Goal: Task Accomplishment & Management: Complete application form

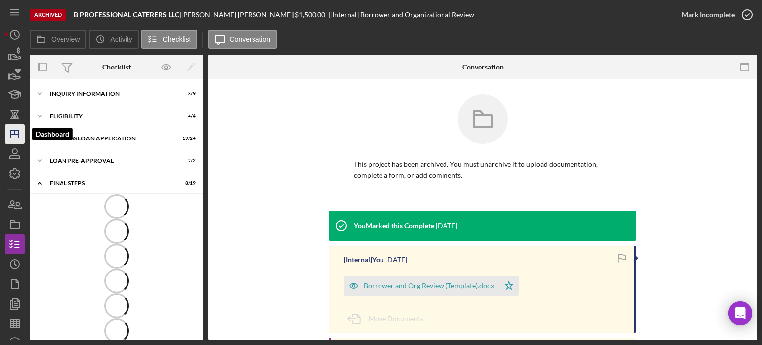
scroll to position [131, 0]
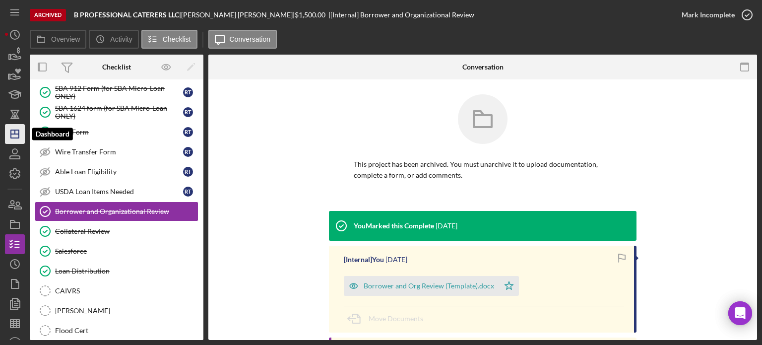
click at [14, 136] on icon "Icon/Dashboard" at bounding box center [14, 133] width 25 height 25
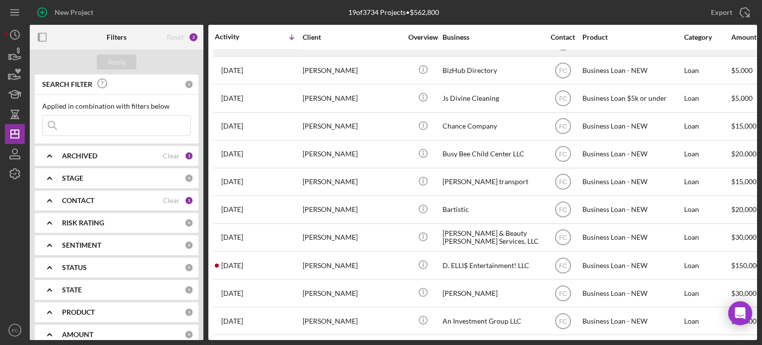
scroll to position [250, 0]
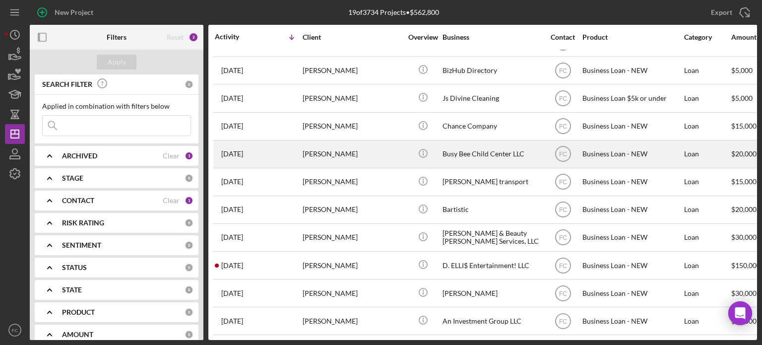
click at [283, 145] on div "3 weeks ago Cheyenne Wolf" at bounding box center [258, 154] width 87 height 26
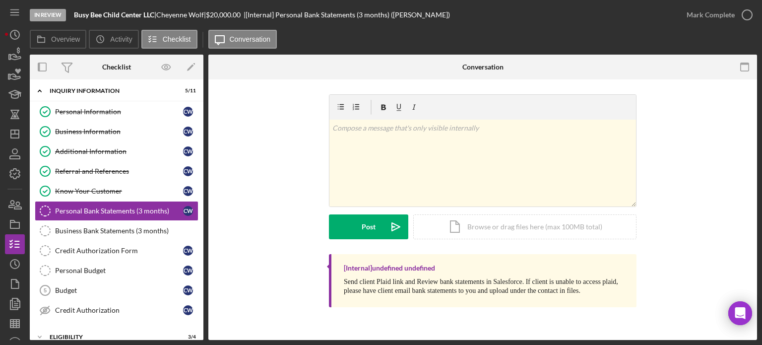
scroll to position [53, 0]
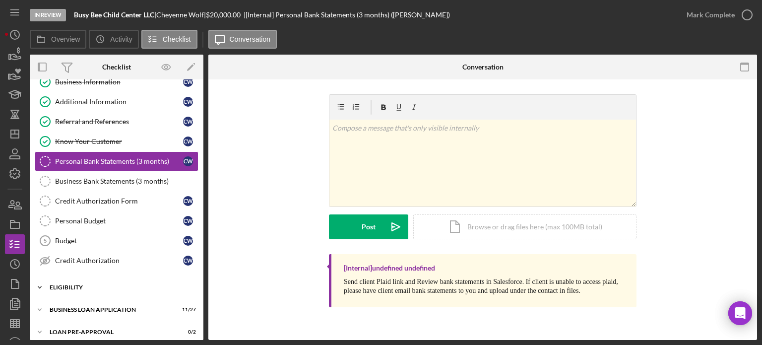
click at [105, 281] on div "Icon/Expander ELIGIBILITY 3 / 4" at bounding box center [117, 287] width 174 height 20
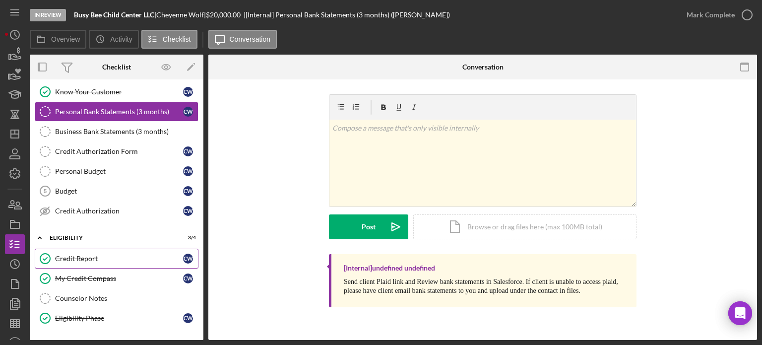
click at [106, 254] on div "Credit Report" at bounding box center [119, 258] width 128 height 8
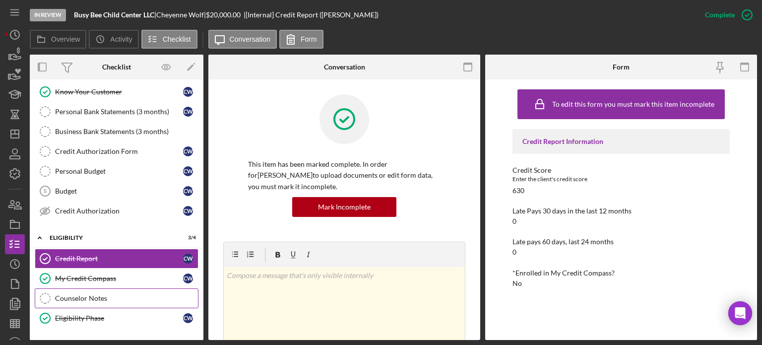
scroll to position [186, 0]
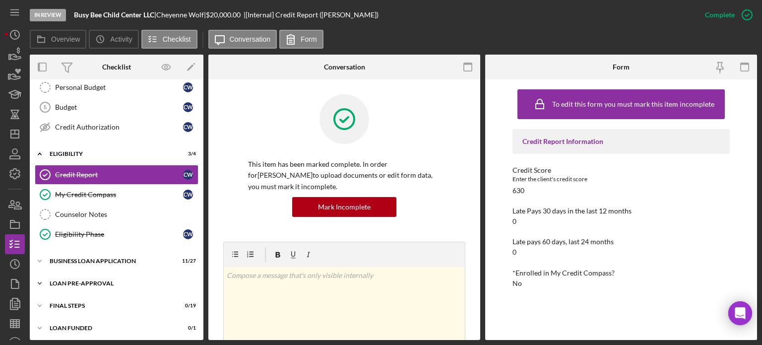
click at [81, 282] on div "LOAN PRE-APPROVAL" at bounding box center [120, 283] width 141 height 6
click at [88, 251] on div "Icon/Expander BUSINESS LOAN APPLICATION 11 / 27" at bounding box center [117, 261] width 174 height 20
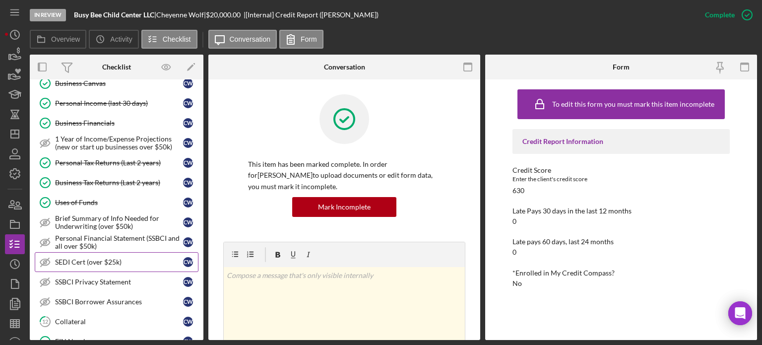
scroll to position [434, 0]
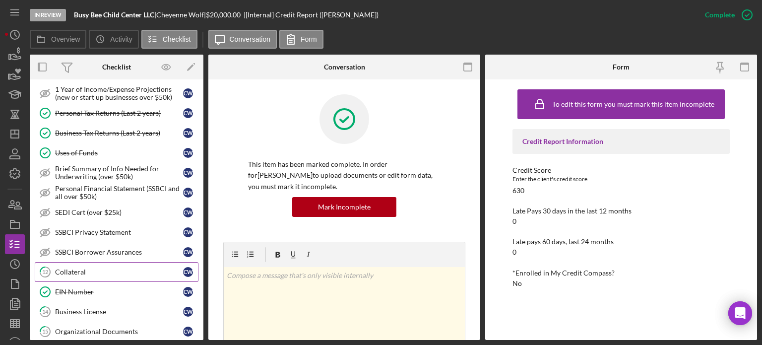
click at [88, 268] on div "Collateral" at bounding box center [119, 272] width 128 height 8
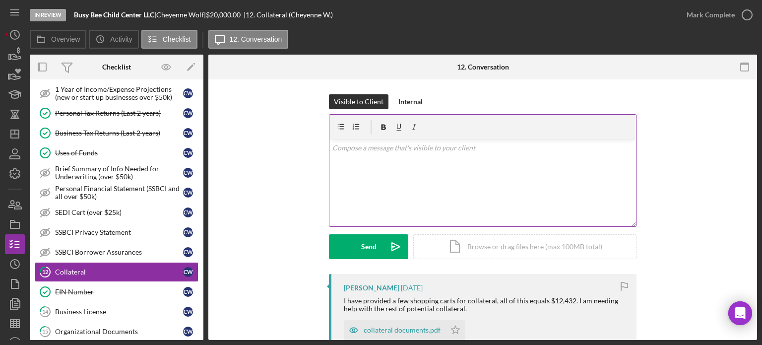
scroll to position [99, 0]
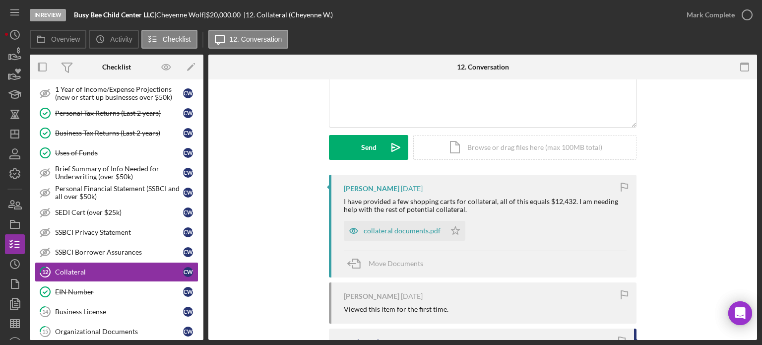
click at [391, 228] on div "collateral documents.pdf" at bounding box center [401, 231] width 77 height 8
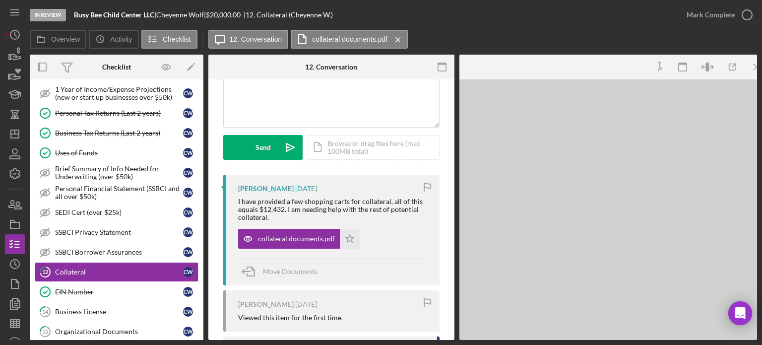
click at [390, 226] on div "collateral documents.pdf Icon/Star" at bounding box center [333, 236] width 191 height 25
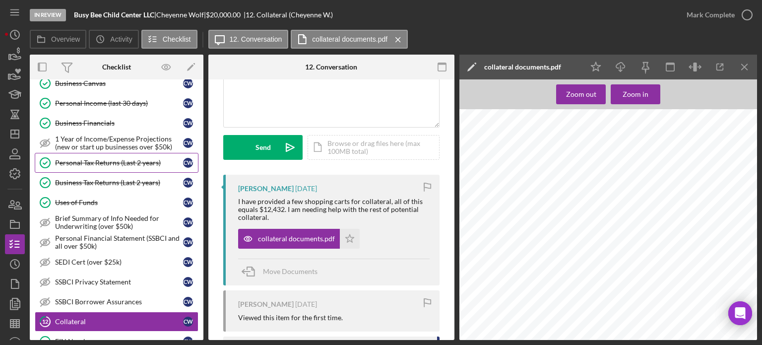
scroll to position [186, 0]
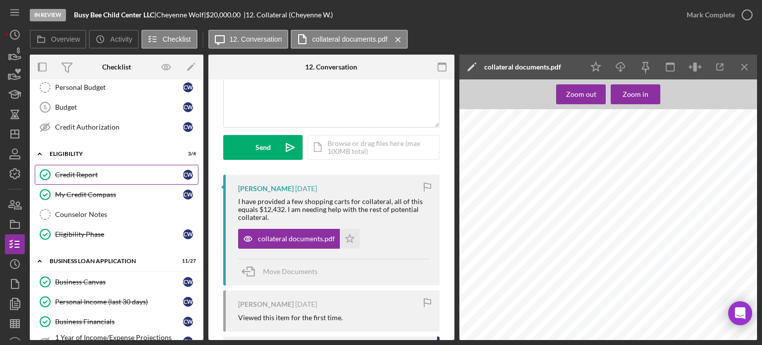
click at [102, 173] on div "Credit Report" at bounding box center [119, 175] width 128 height 8
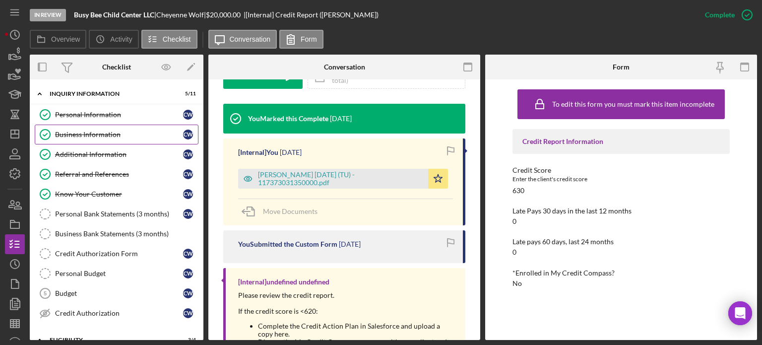
click at [91, 134] on div "Business Information" at bounding box center [119, 134] width 128 height 8
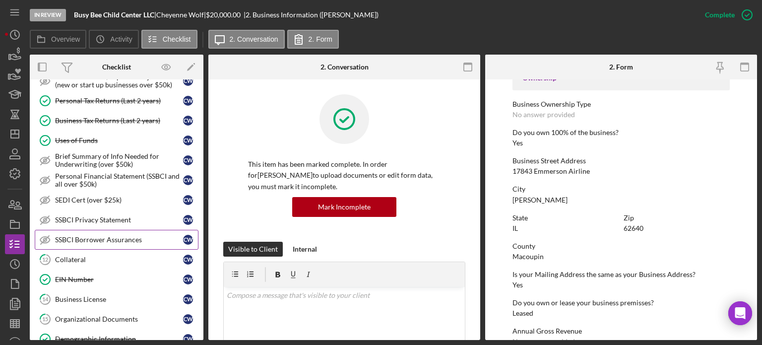
scroll to position [496, 0]
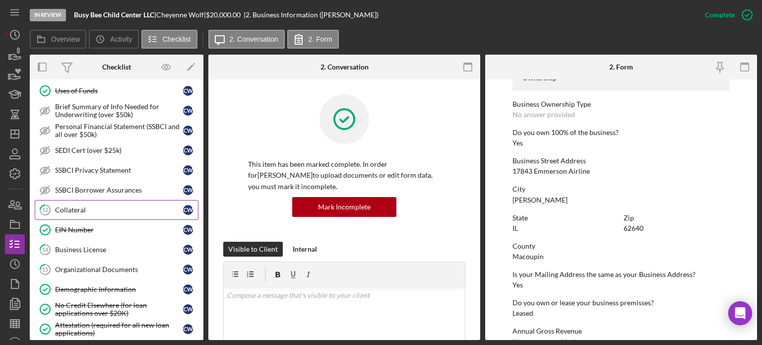
click at [109, 208] on link "12 Collateral C W" at bounding box center [117, 210] width 164 height 20
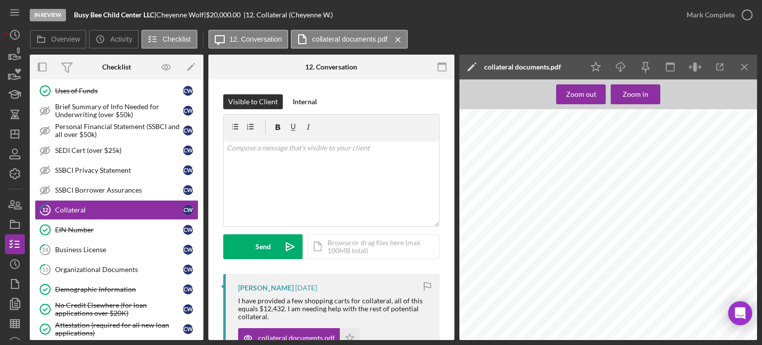
scroll to position [397, 0]
click at [619, 66] on icon "Icon/Download" at bounding box center [620, 67] width 22 height 22
click at [695, 122] on div at bounding box center [610, 301] width 303 height 393
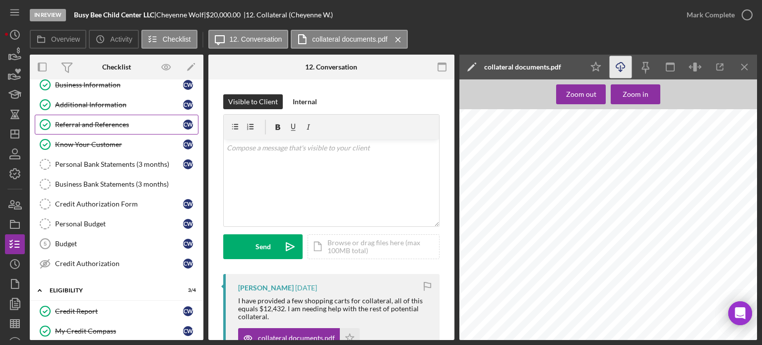
scroll to position [0, 0]
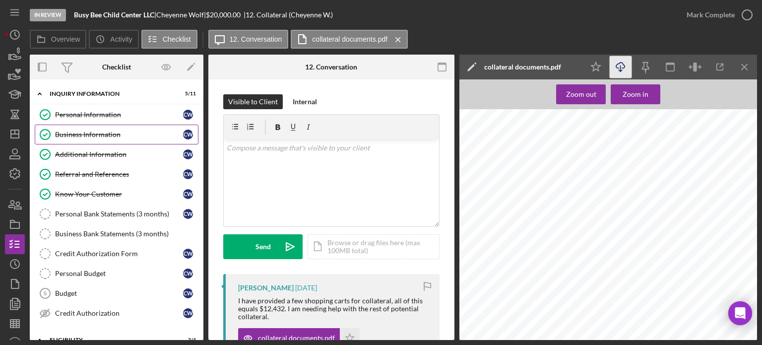
click at [104, 133] on div "Business Information" at bounding box center [119, 134] width 128 height 8
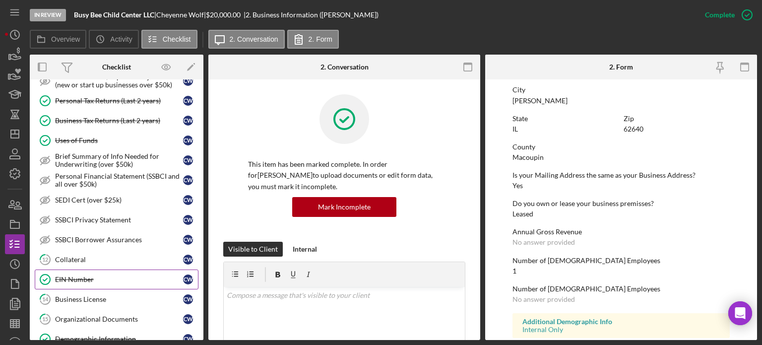
scroll to position [545, 0]
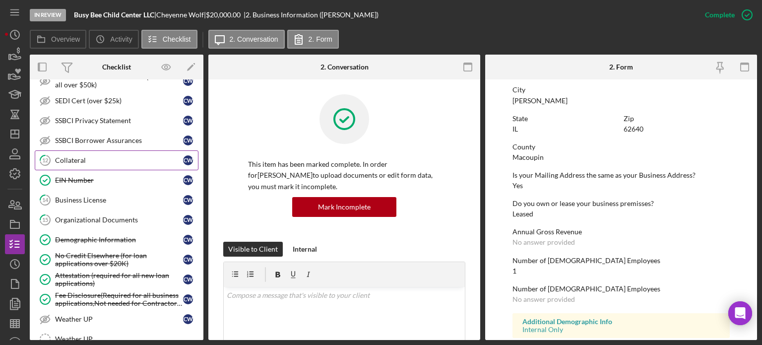
click at [116, 156] on div "Collateral" at bounding box center [119, 160] width 128 height 8
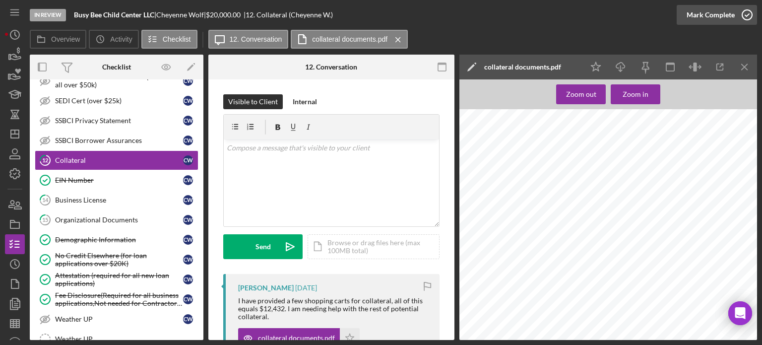
click at [746, 12] on icon "button" at bounding box center [746, 14] width 25 height 25
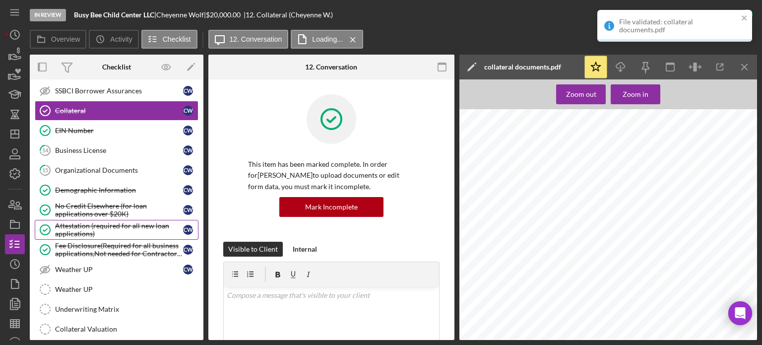
scroll to position [645, 0]
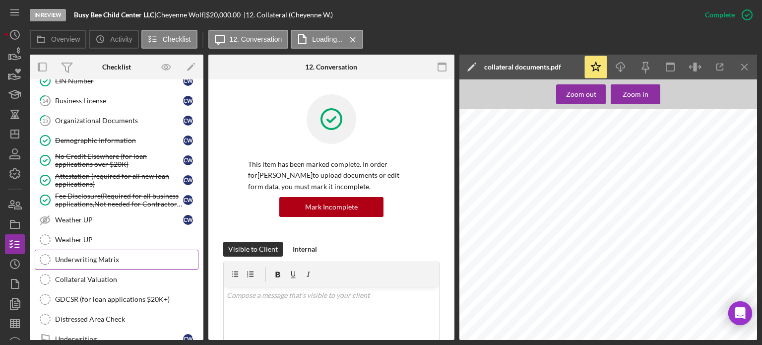
click at [124, 255] on link "Underwriting Matrix Underwriting Matrix" at bounding box center [117, 259] width 164 height 20
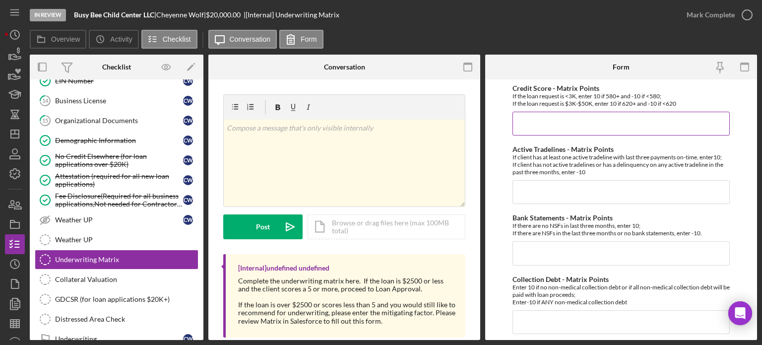
click at [529, 119] on input "Credit Score - Matrix Points" at bounding box center [620, 124] width 217 height 24
type input "10"
click at [536, 193] on input "Active Tradelines - Matrix Points" at bounding box center [620, 192] width 217 height 24
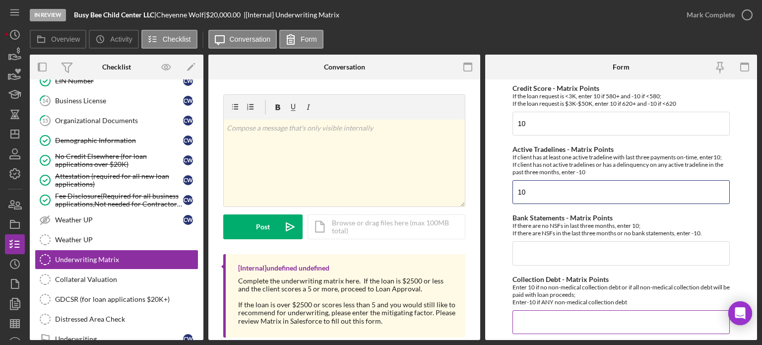
scroll to position [50, 0]
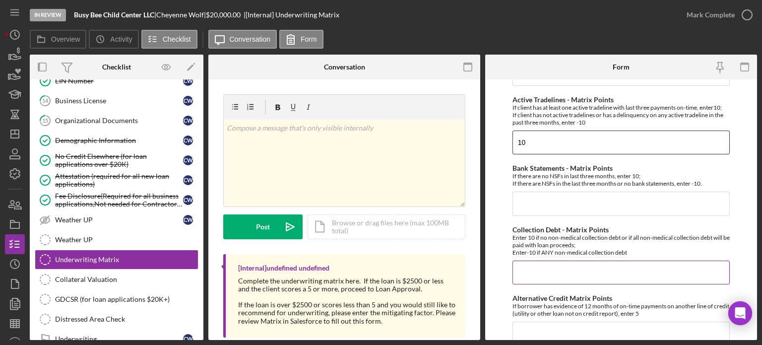
type input "10"
click at [518, 271] on input "Collection Debt - Matrix Points" at bounding box center [620, 272] width 217 height 24
type input "10"
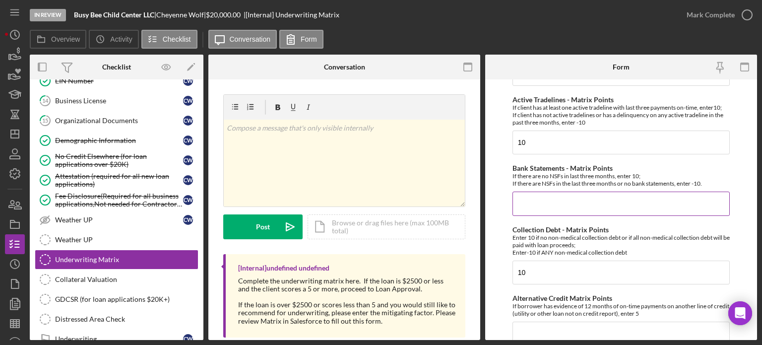
click at [532, 202] on input "Bank Statements - Matrix Points" at bounding box center [620, 203] width 217 height 24
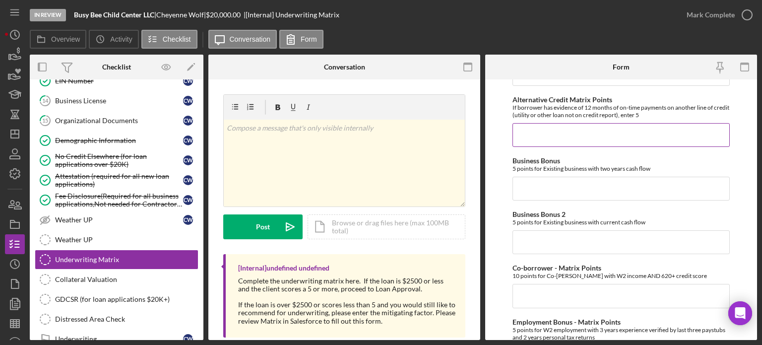
scroll to position [99, 0]
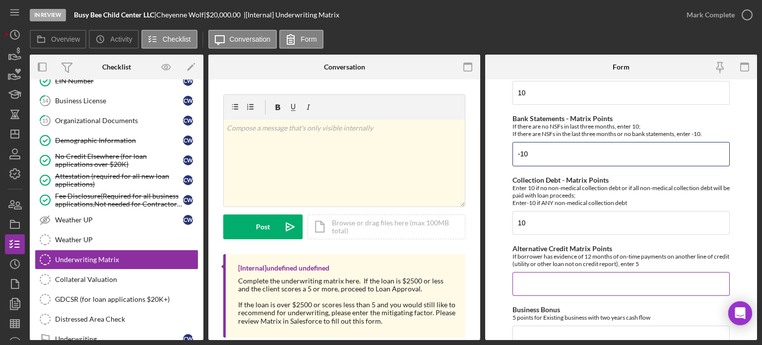
type input "-10"
click at [531, 281] on input "Alternative Credit Matrix Points" at bounding box center [620, 284] width 217 height 24
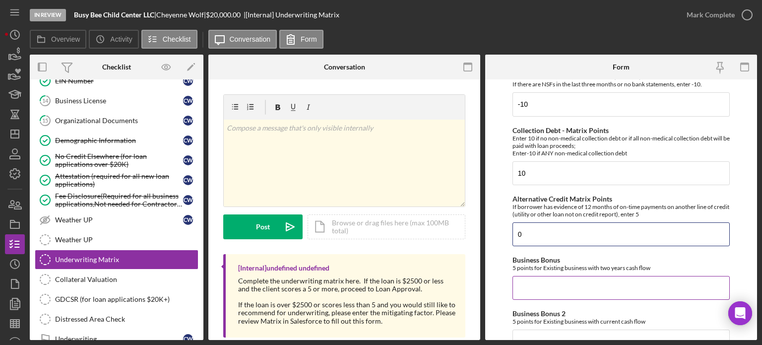
type input "0"
click at [540, 272] on div "Business Bonus 5 points for Existing business with two years cash flow" at bounding box center [620, 278] width 217 height 44
click at [540, 288] on input "Business Bonus" at bounding box center [620, 288] width 217 height 24
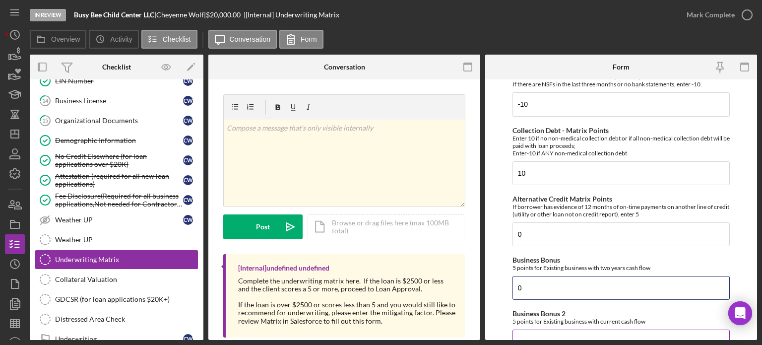
scroll to position [198, 0]
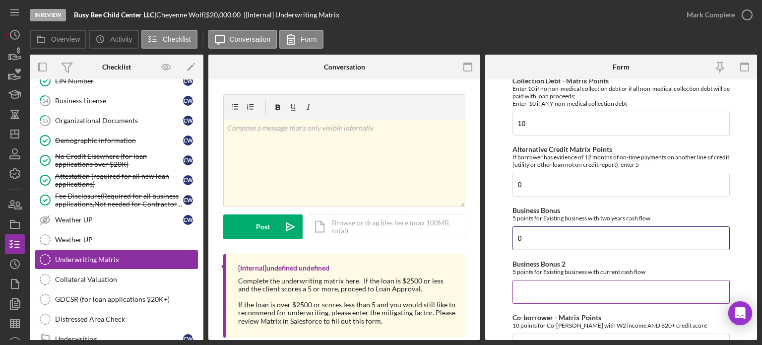
type input "0"
click at [540, 289] on input "Business Bonus 2" at bounding box center [620, 292] width 217 height 24
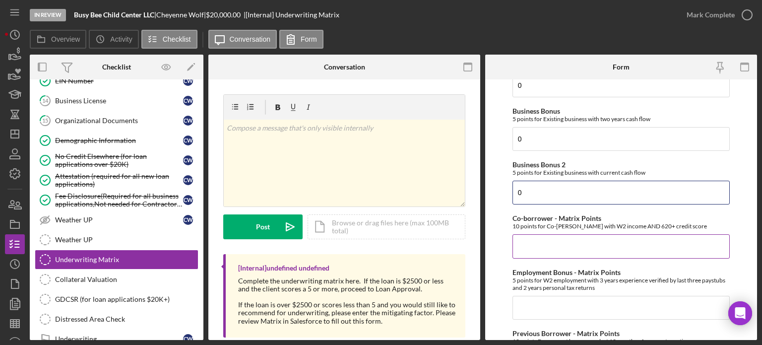
type input "0"
click at [544, 241] on input "Co-borrower - Matrix Points" at bounding box center [620, 246] width 217 height 24
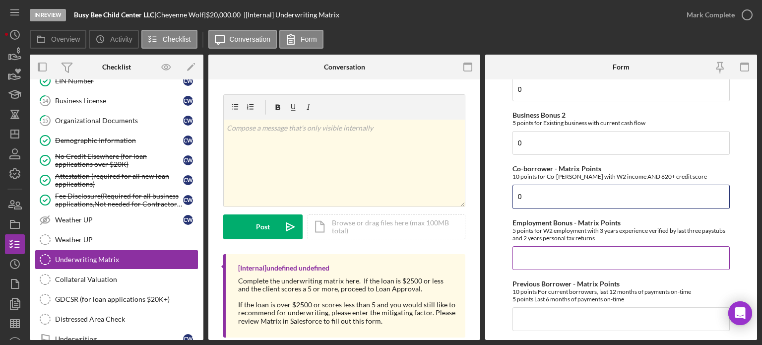
type input "0"
click at [542, 253] on input "Employment Bonus - Matrix Points" at bounding box center [620, 258] width 217 height 24
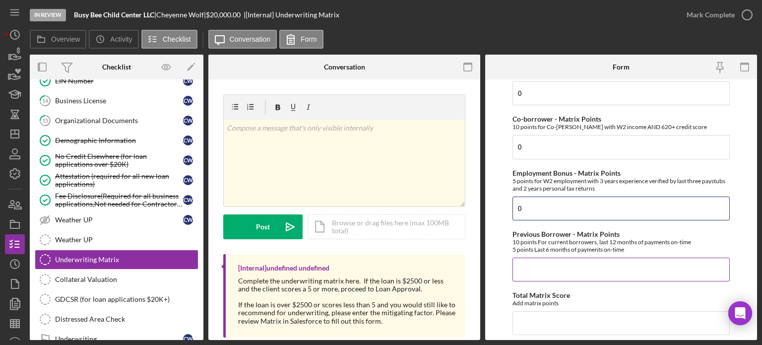
type input "0"
click at [537, 267] on input "Previous Borrower - Matrix Points" at bounding box center [620, 269] width 217 height 24
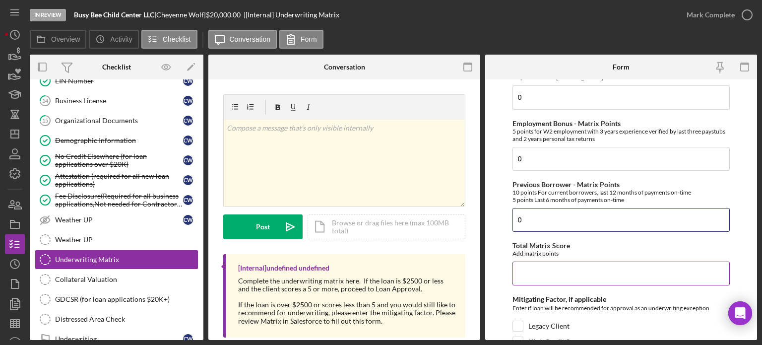
type input "0"
click at [538, 274] on input "Total Matrix Score" at bounding box center [620, 273] width 217 height 24
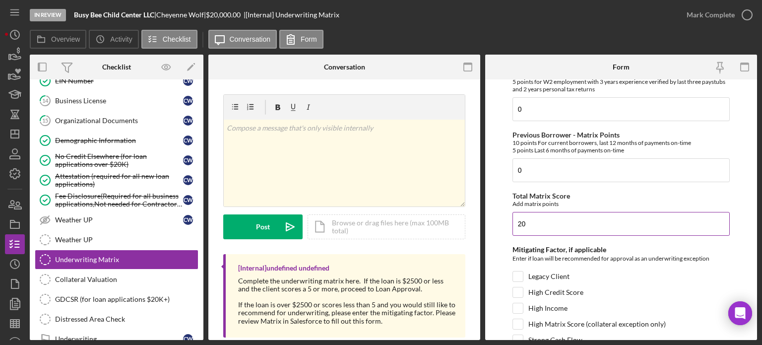
scroll to position [545, 0]
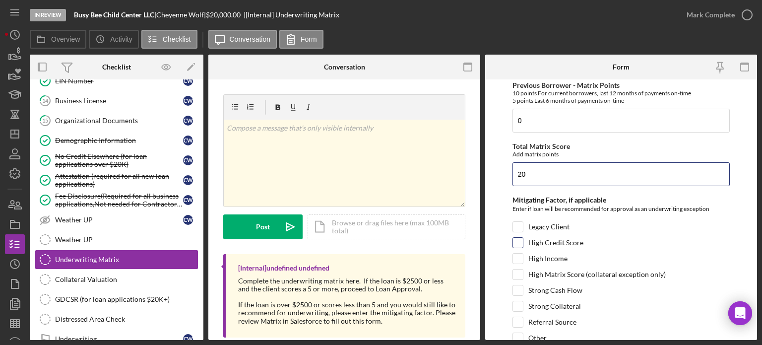
type input "20"
click at [517, 238] on input "High Credit Score" at bounding box center [518, 243] width 10 height 10
checkbox input "true"
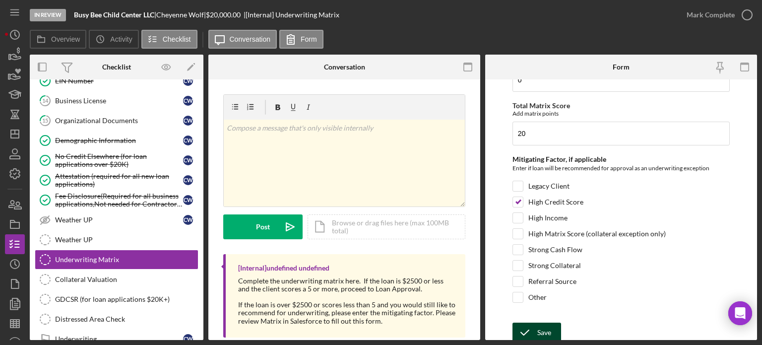
click at [534, 326] on icon "submit" at bounding box center [524, 332] width 25 height 25
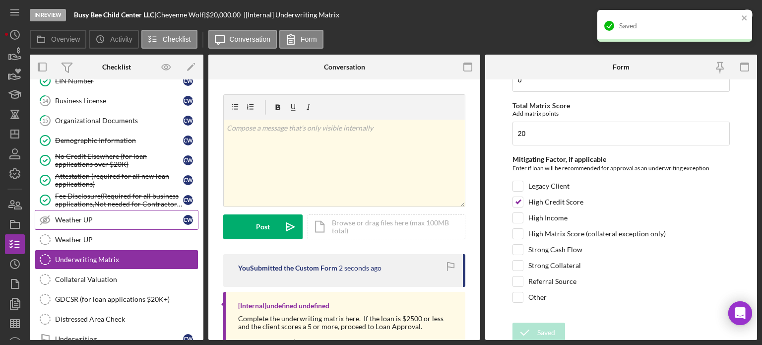
scroll to position [744, 0]
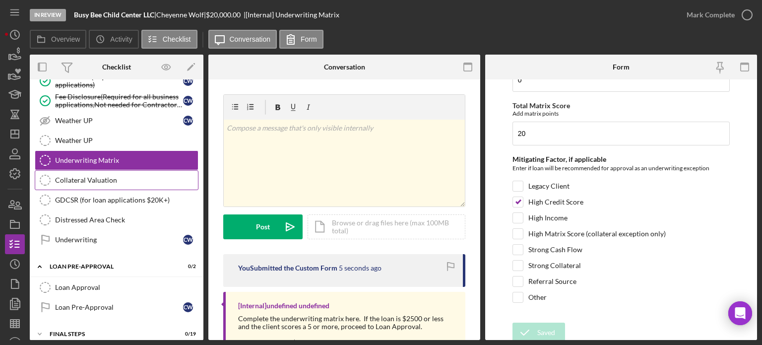
click at [101, 176] on div "Collateral Valuation" at bounding box center [126, 180] width 143 height 8
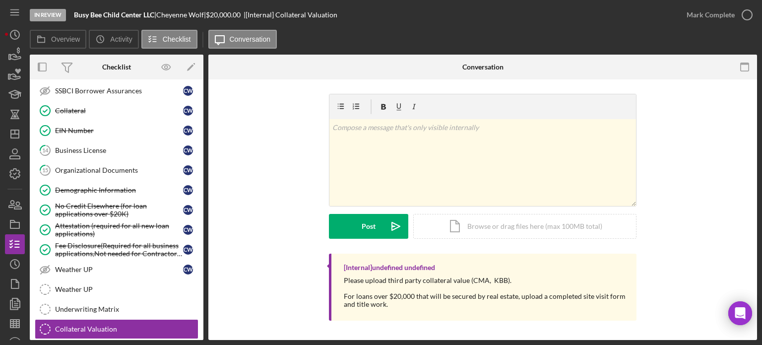
scroll to position [645, 0]
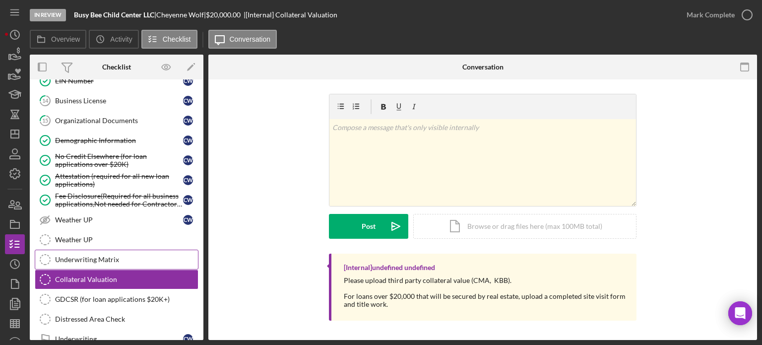
click at [113, 255] on div "Underwriting Matrix" at bounding box center [126, 259] width 143 height 8
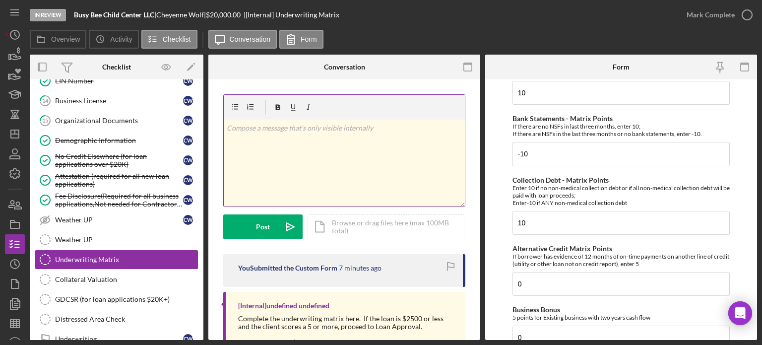
scroll to position [54, 0]
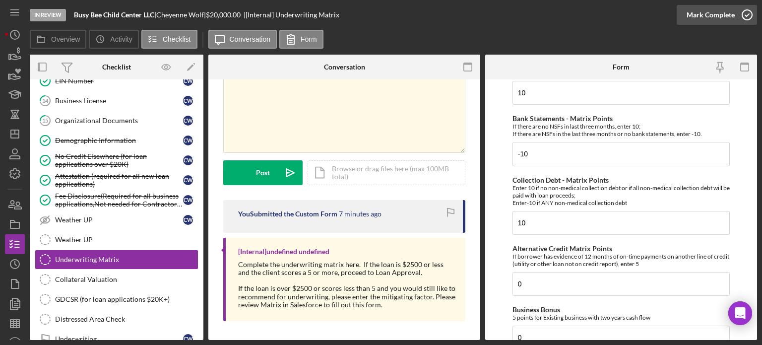
click at [750, 11] on icon "button" at bounding box center [746, 14] width 25 height 25
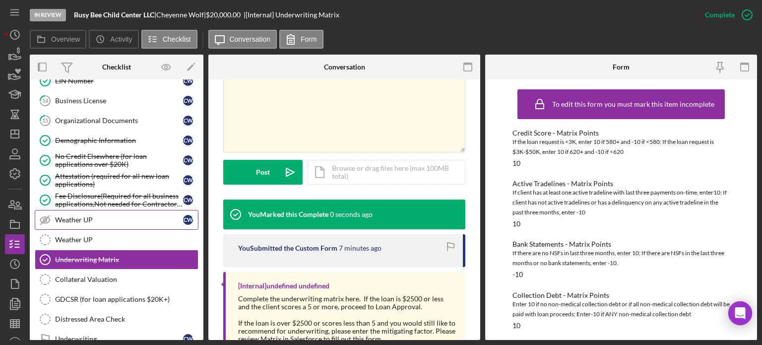
scroll to position [694, 0]
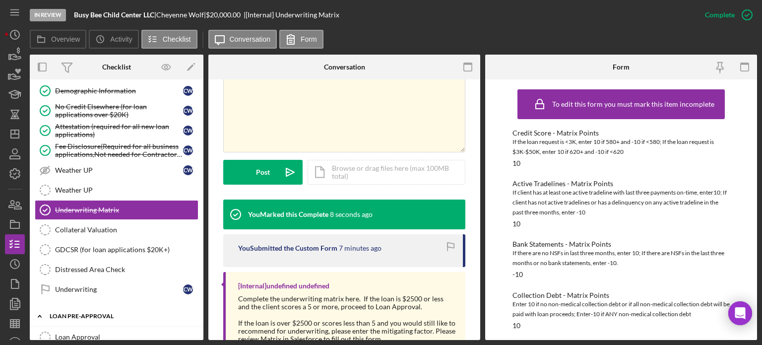
click at [85, 313] on div "Icon/Expander LOAN PRE-APPROVAL 0 / 2" at bounding box center [117, 316] width 174 height 20
drag, startPoint x: 84, startPoint y: 312, endPoint x: 87, endPoint y: 324, distance: 12.3
click at [83, 313] on div "LOAN PRE-APPROVAL" at bounding box center [120, 316] width 141 height 6
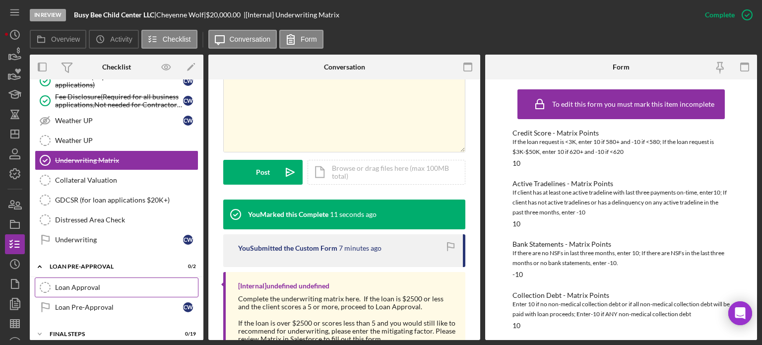
click at [85, 283] on div "Loan Approval" at bounding box center [126, 287] width 143 height 8
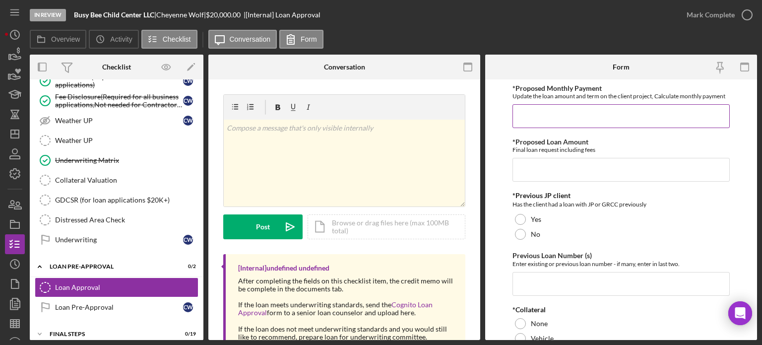
click at [539, 117] on input "*Proposed Monthly Payment" at bounding box center [620, 116] width 217 height 24
type input "$300"
click at [529, 168] on input "*Proposed Loan Amount" at bounding box center [620, 170] width 217 height 24
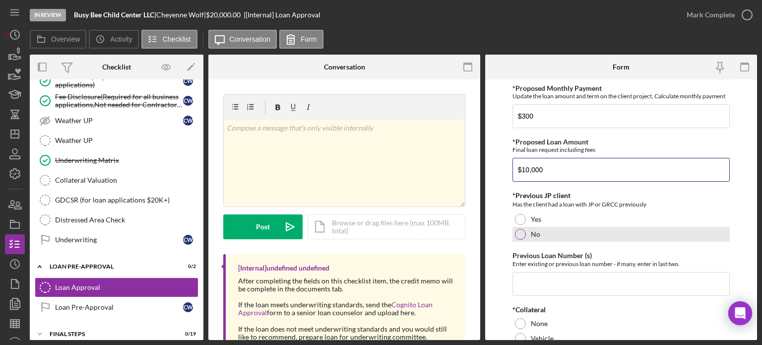
type input "$10,000"
click at [518, 238] on div at bounding box center [520, 234] width 11 height 11
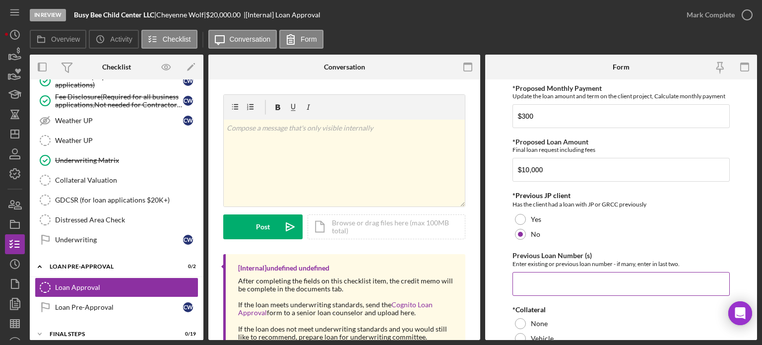
click at [528, 276] on input "Previous Loan Number (s)" at bounding box center [620, 284] width 217 height 24
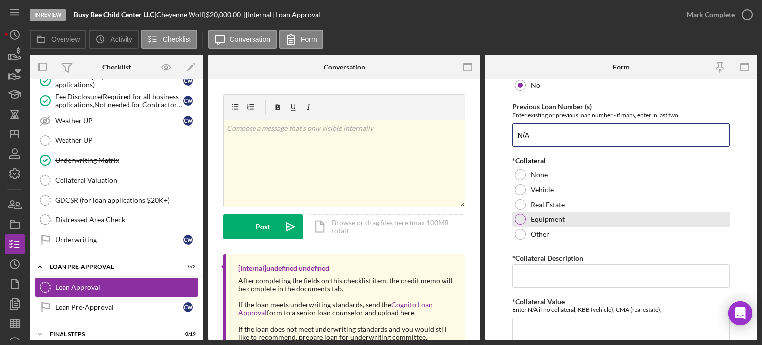
type input "N/A"
click at [522, 216] on div at bounding box center [520, 219] width 11 height 11
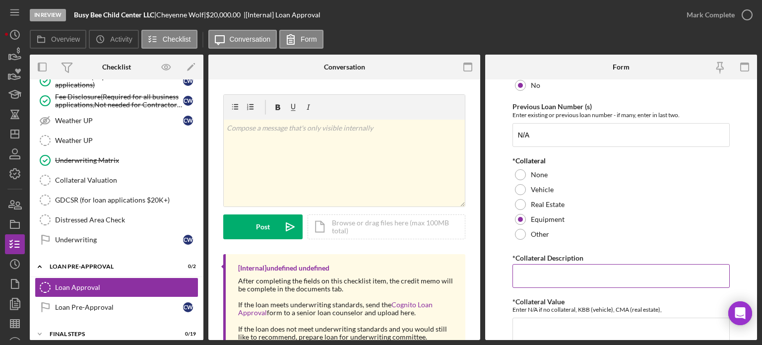
click at [530, 271] on input "*Collateral Description" at bounding box center [620, 276] width 217 height 24
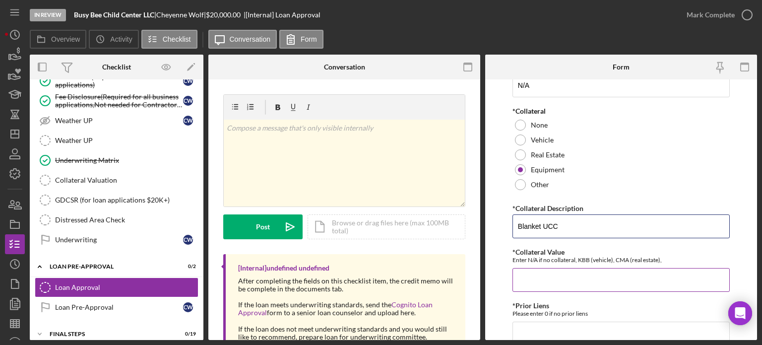
type input "Blanket UCC"
click at [533, 278] on input "*Collateral Value" at bounding box center [620, 280] width 217 height 24
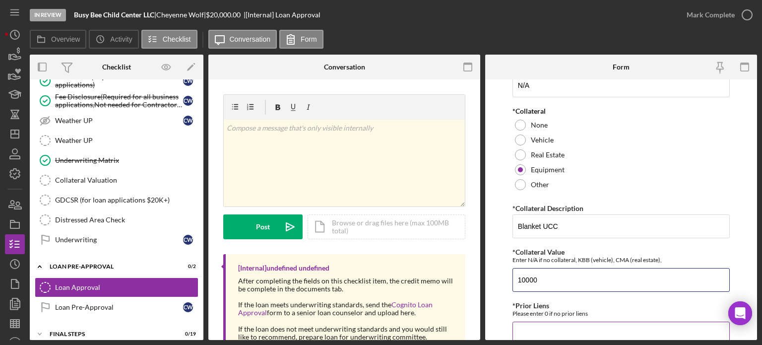
scroll to position [248, 0]
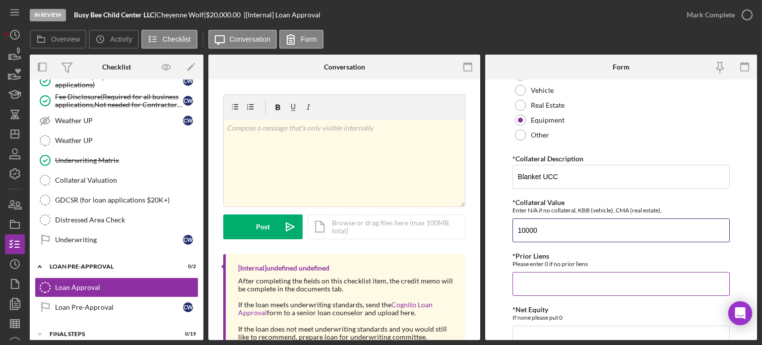
type input "10000"
click at [533, 288] on input "*Prior Liens" at bounding box center [620, 284] width 217 height 24
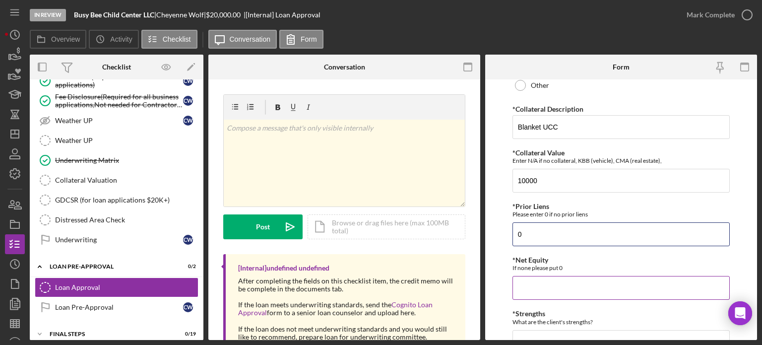
type input "0"
click at [537, 287] on input "*Net Equity" at bounding box center [620, 288] width 217 height 24
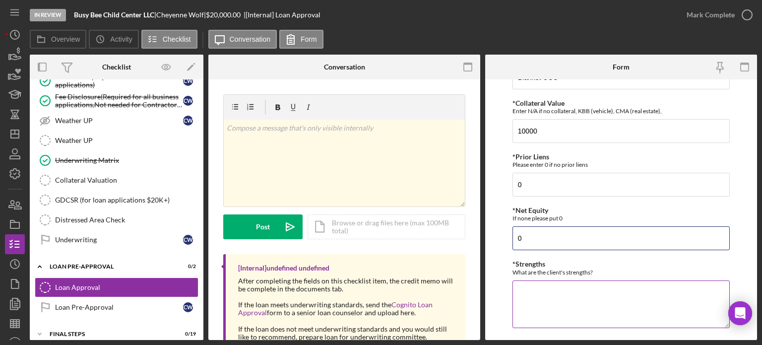
scroll to position [397, 0]
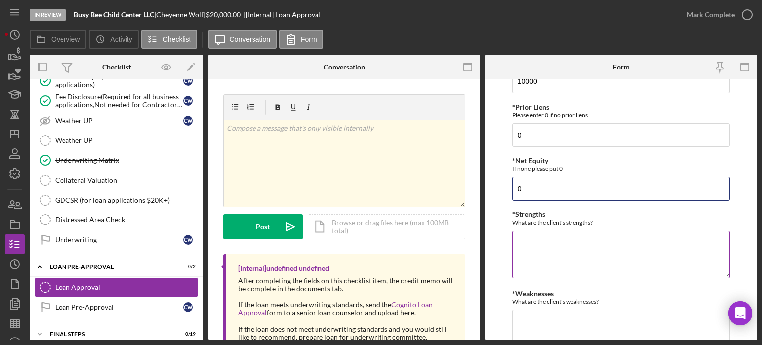
type input "0"
click at [537, 235] on textarea "*Strengths" at bounding box center [620, 255] width 217 height 48
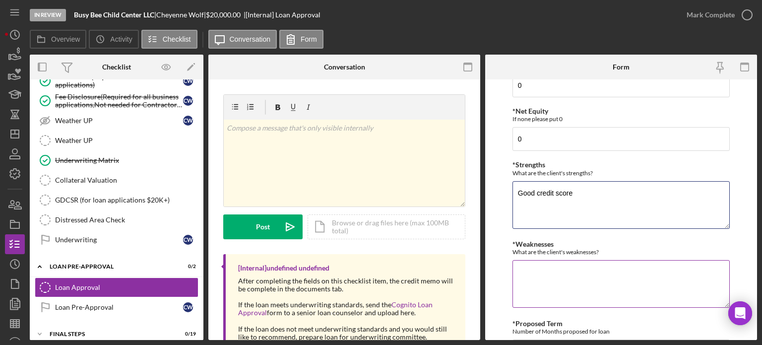
type textarea "Good credit score"
click at [540, 280] on textarea "*Weaknesses" at bounding box center [620, 284] width 217 height 48
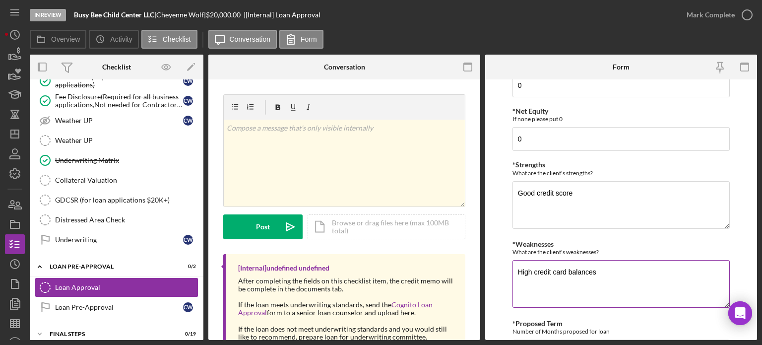
scroll to position [504, 0]
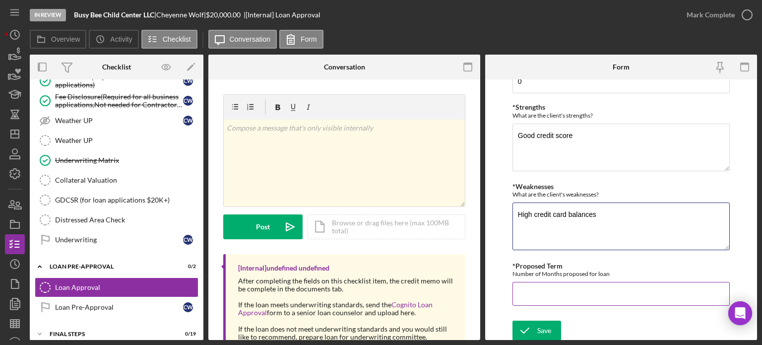
type textarea "High credit card balances"
click at [532, 289] on input "*Proposed Term" at bounding box center [620, 294] width 217 height 24
type input "60"
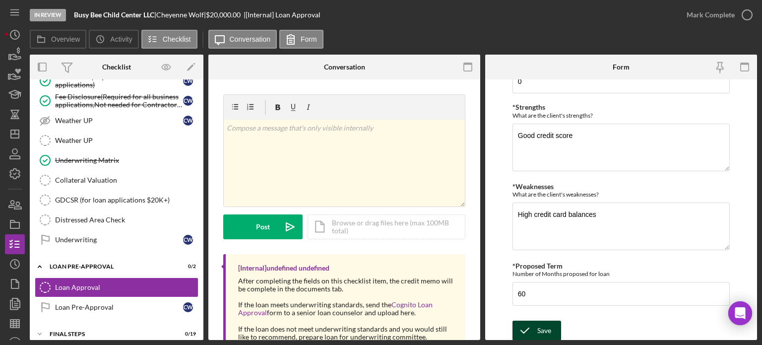
click at [521, 325] on icon "submit" at bounding box center [524, 330] width 25 height 25
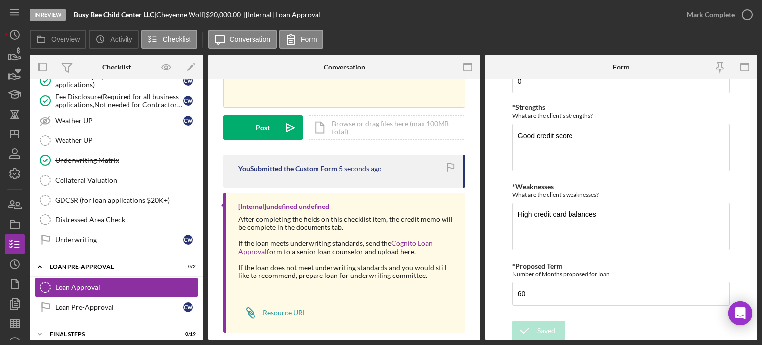
scroll to position [111, 0]
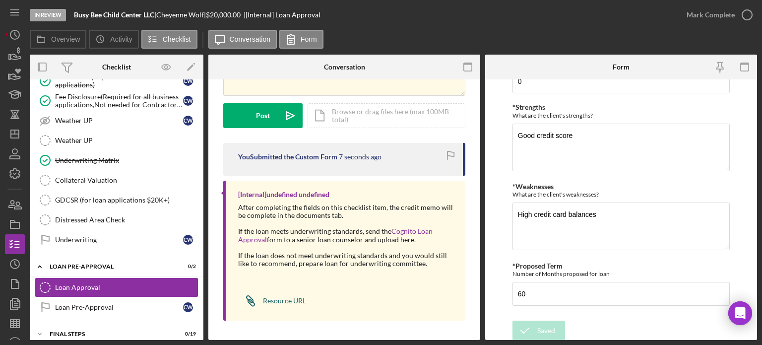
click at [276, 299] on div "Resource URL" at bounding box center [284, 301] width 43 height 8
drag, startPoint x: 165, startPoint y: 11, endPoint x: 211, endPoint y: 14, distance: 46.2
click at [206, 14] on div "Cheyenne Wolf |" at bounding box center [181, 15] width 50 height 8
copy div "Cheyenne Wolf"
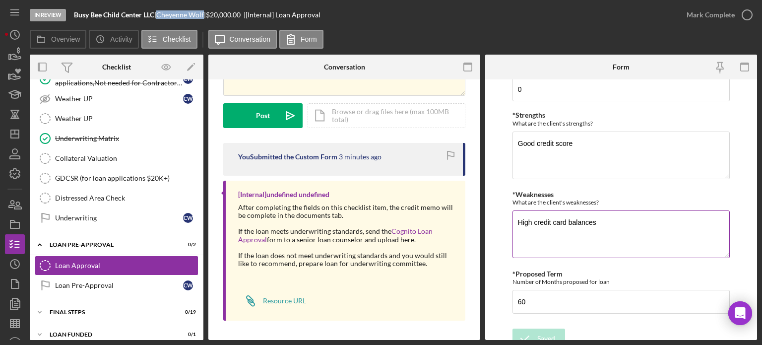
scroll to position [504, 0]
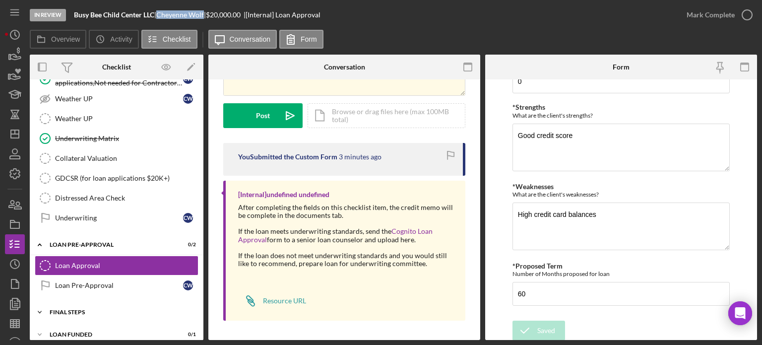
click at [95, 309] on div "FINAL STEPS" at bounding box center [120, 312] width 141 height 6
click at [13, 136] on icon "Icon/Dashboard" at bounding box center [14, 133] width 25 height 25
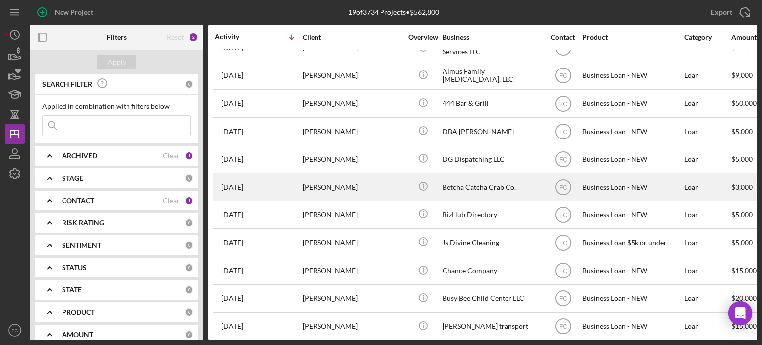
scroll to position [149, 0]
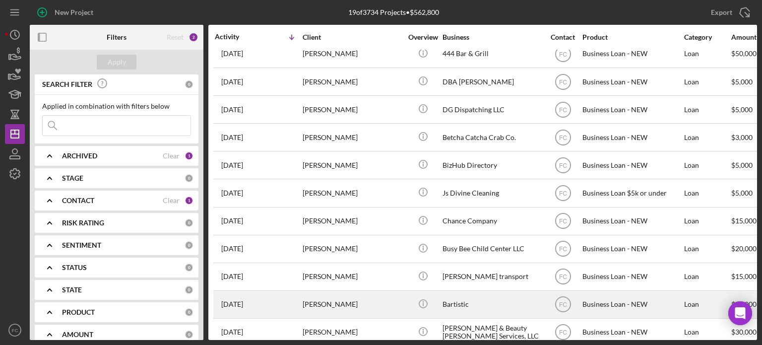
click at [287, 303] on div "4 weeks ago Emoni Herron" at bounding box center [258, 304] width 87 height 26
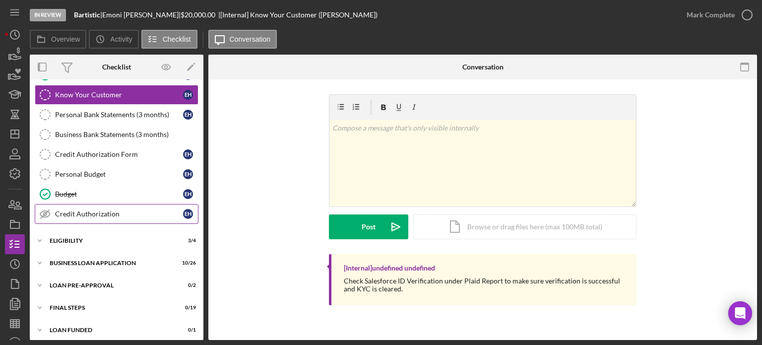
scroll to position [102, 0]
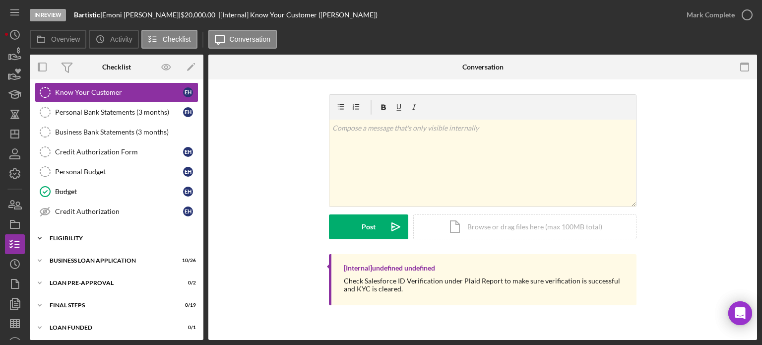
click at [86, 242] on div "Icon/Expander ELIGIBILITY 3 / 4" at bounding box center [117, 238] width 174 height 20
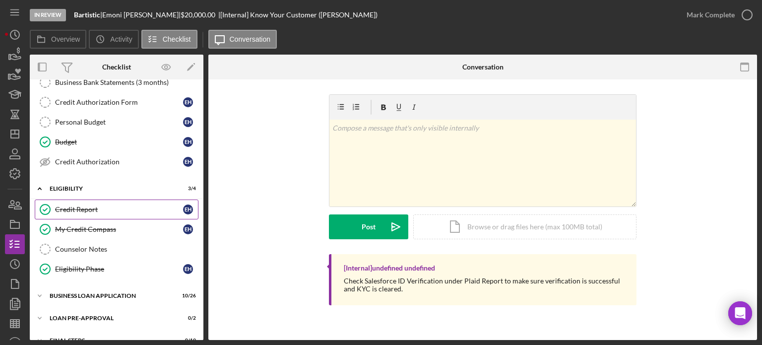
scroll to position [186, 0]
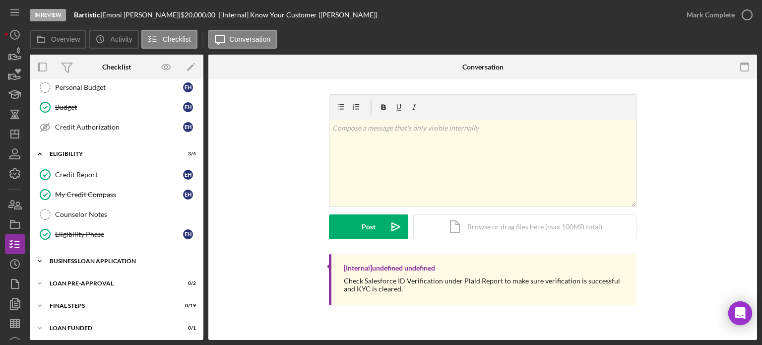
click at [94, 261] on div "Icon/Expander BUSINESS LOAN APPLICATION 10 / 26" at bounding box center [117, 261] width 174 height 20
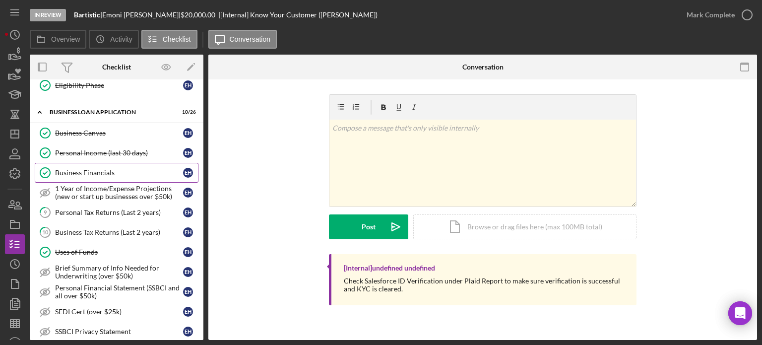
scroll to position [384, 0]
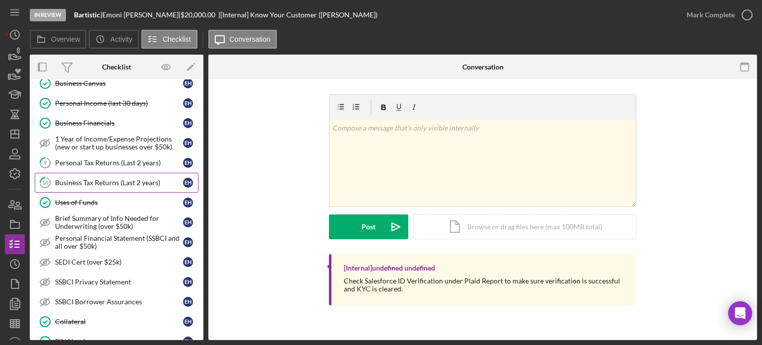
click at [99, 185] on link "10 Business Tax Returns (Last 2 years) E H" at bounding box center [117, 183] width 164 height 20
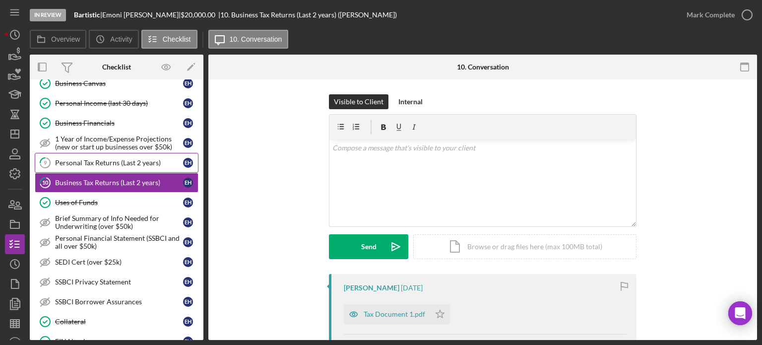
drag, startPoint x: 99, startPoint y: 185, endPoint x: 73, endPoint y: 162, distance: 34.4
click at [73, 162] on link "9 Personal Tax Returns (Last 2 years) E H" at bounding box center [117, 163] width 164 height 20
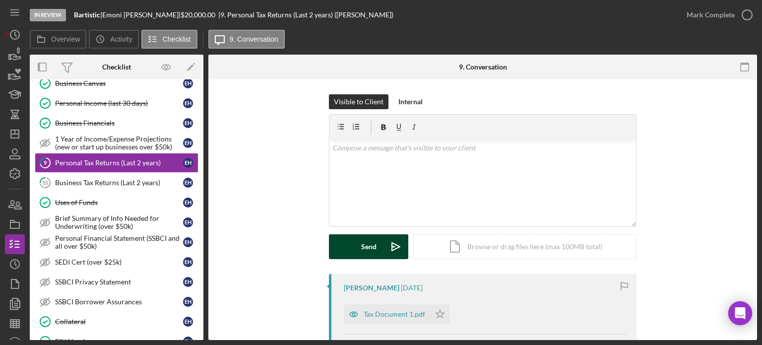
scroll to position [99, 0]
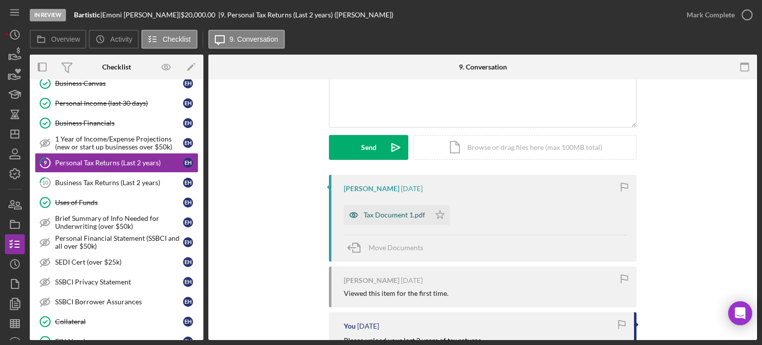
click at [378, 216] on div "Tax Document 1.pdf" at bounding box center [393, 215] width 61 height 8
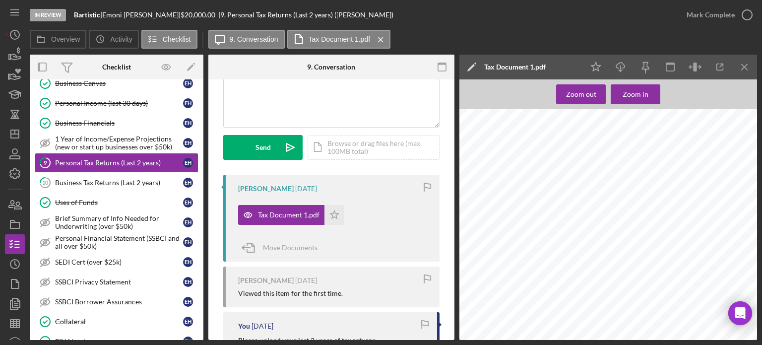
scroll to position [0, 0]
click at [747, 15] on icon "button" at bounding box center [746, 14] width 25 height 25
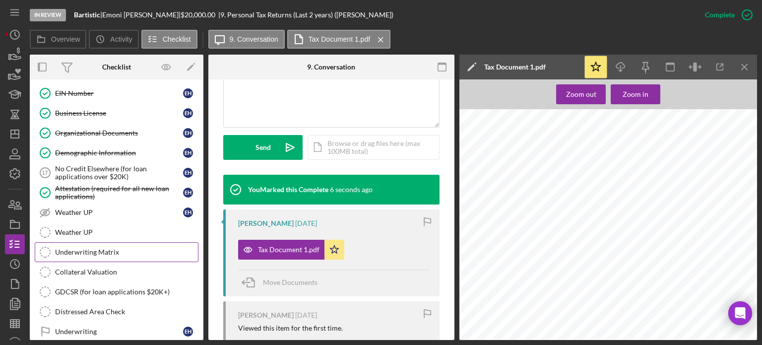
scroll to position [682, 0]
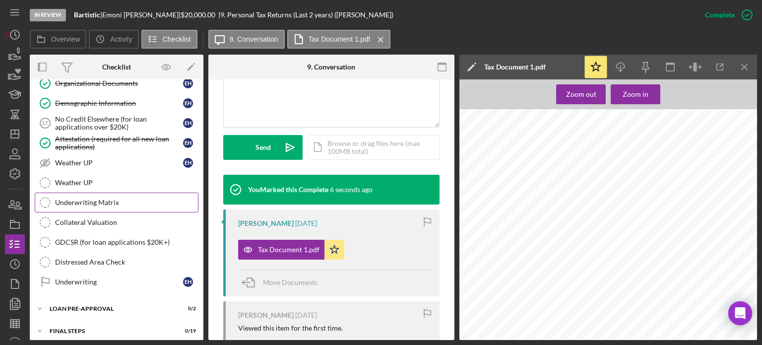
click at [102, 198] on div "Underwriting Matrix" at bounding box center [126, 202] width 143 height 8
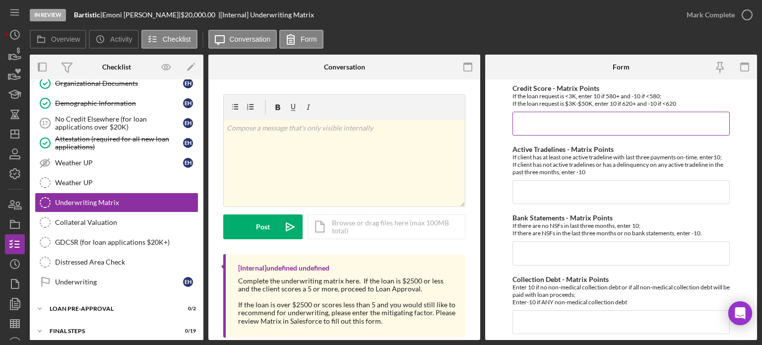
click at [532, 124] on input "Credit Score - Matrix Points" at bounding box center [620, 124] width 217 height 24
type input "-10"
click at [523, 186] on input "Active Tradelines - Matrix Points" at bounding box center [620, 192] width 217 height 24
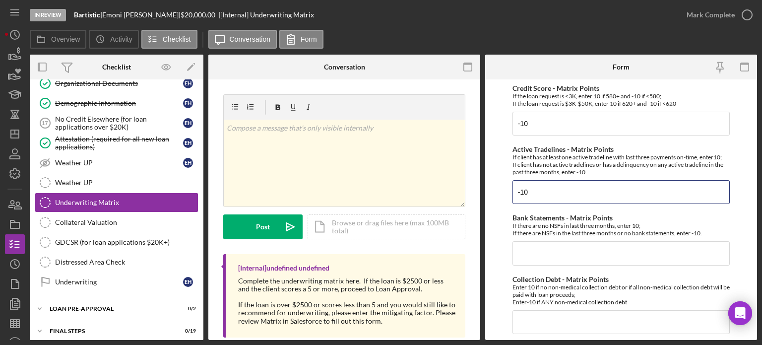
scroll to position [149, 0]
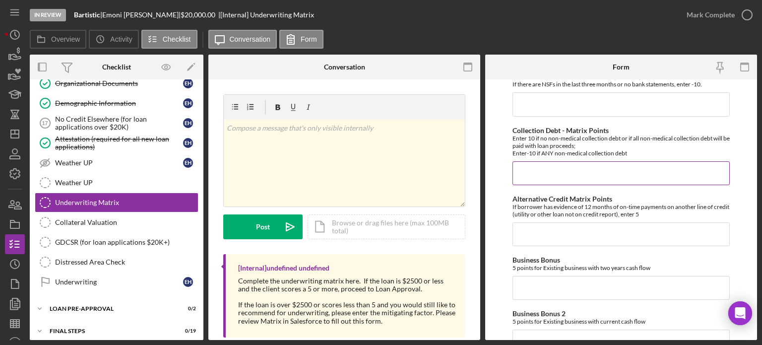
type input "-10"
click at [521, 166] on input "Collection Debt - Matrix Points" at bounding box center [620, 173] width 217 height 24
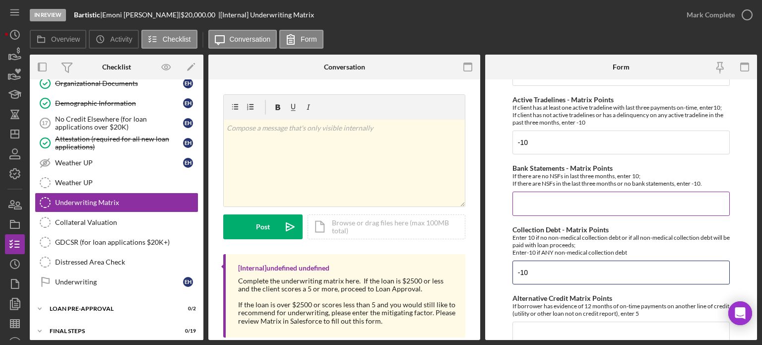
type input "-10"
click at [530, 207] on input "Bank Statements - Matrix Points" at bounding box center [620, 203] width 217 height 24
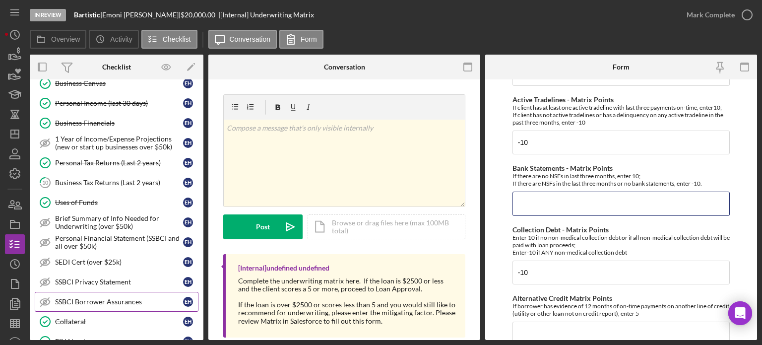
scroll to position [335, 0]
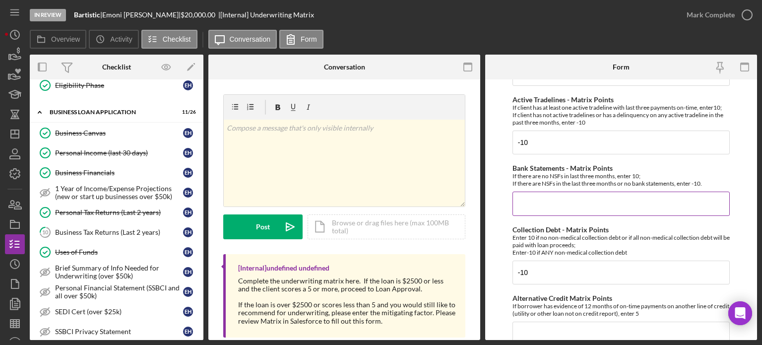
click at [529, 207] on input "Bank Statements - Matrix Points" at bounding box center [620, 203] width 217 height 24
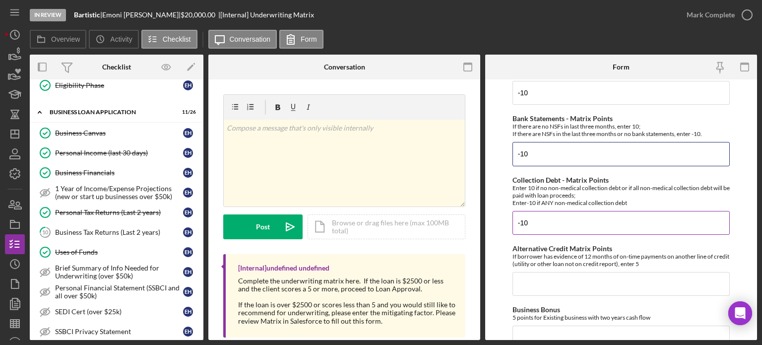
scroll to position [149, 0]
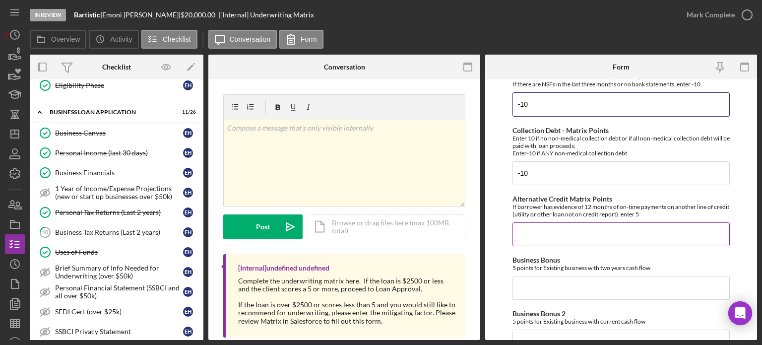
type input "-10"
click at [524, 238] on input "Alternative Credit Matrix Points" at bounding box center [620, 234] width 217 height 24
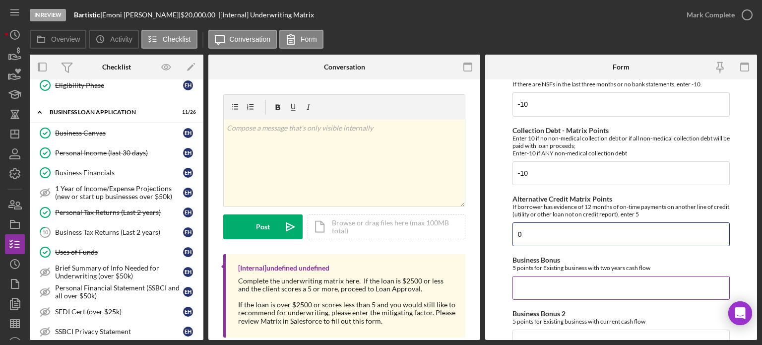
scroll to position [248, 0]
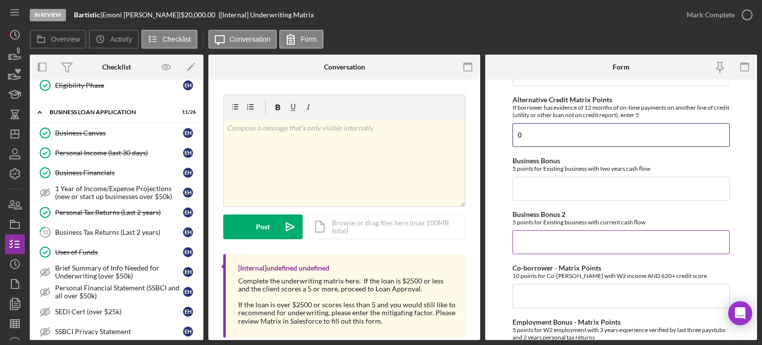
type input "0"
click at [531, 240] on input "Business Bonus 2" at bounding box center [620, 242] width 217 height 24
type input "0"
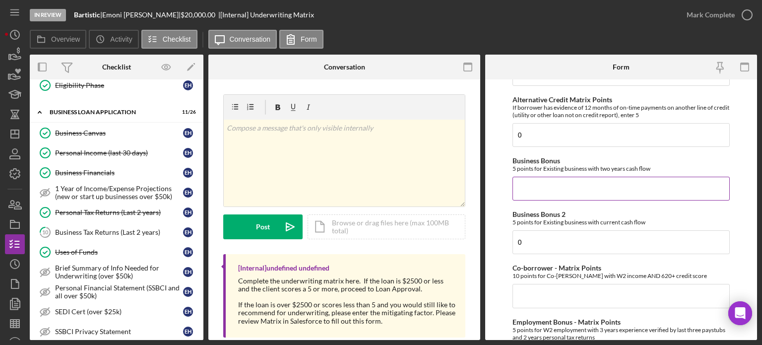
click at [527, 192] on input "Business Bonus" at bounding box center [620, 189] width 217 height 24
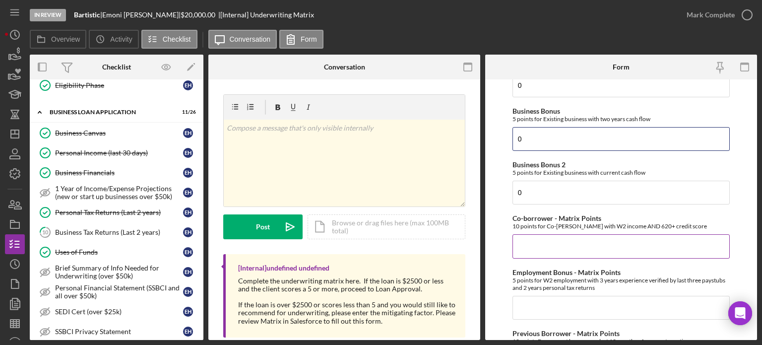
type input "0"
click at [529, 253] on input "Co-borrower - Matrix Points" at bounding box center [620, 246] width 217 height 24
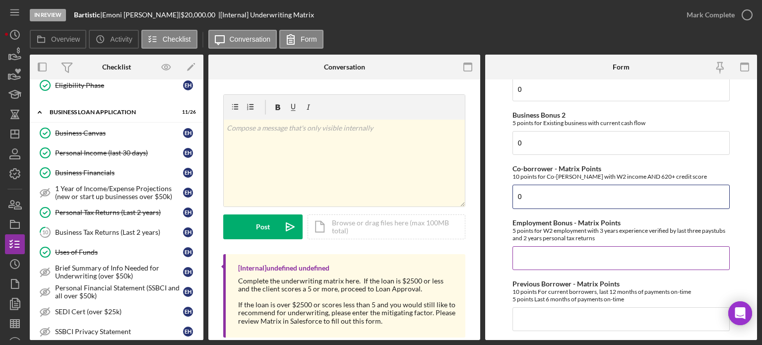
type input "0"
click at [528, 264] on input "Employment Bonus - Matrix Points" at bounding box center [620, 258] width 217 height 24
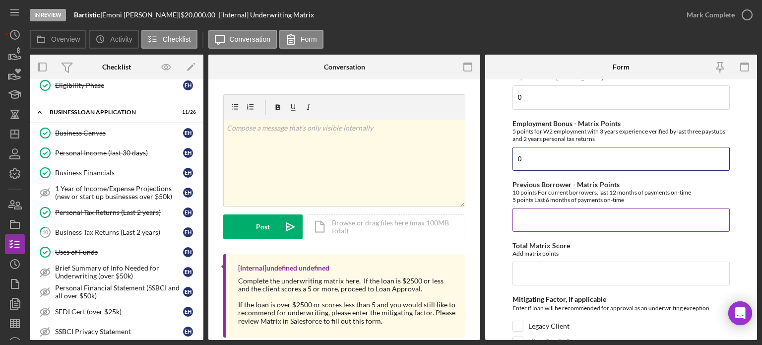
type input "0"
click at [530, 224] on input "Previous Borrower - Matrix Points" at bounding box center [620, 220] width 217 height 24
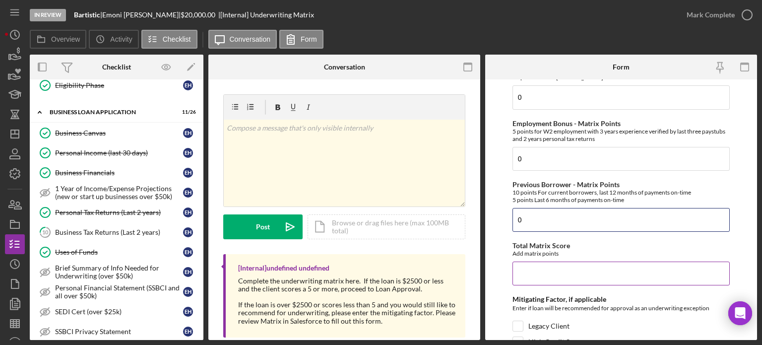
scroll to position [496, 0]
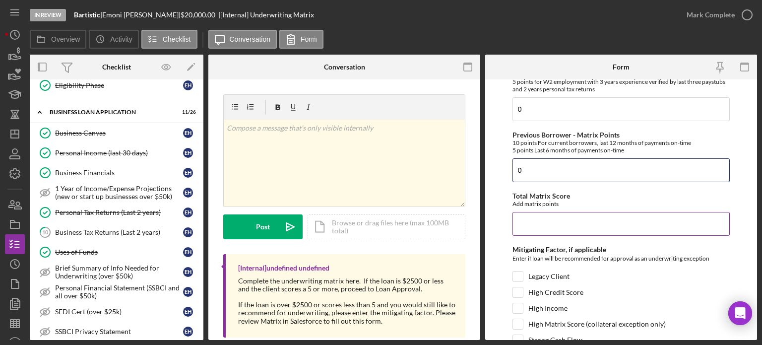
type input "0"
click at [529, 232] on input "Total Matrix Score" at bounding box center [620, 224] width 217 height 24
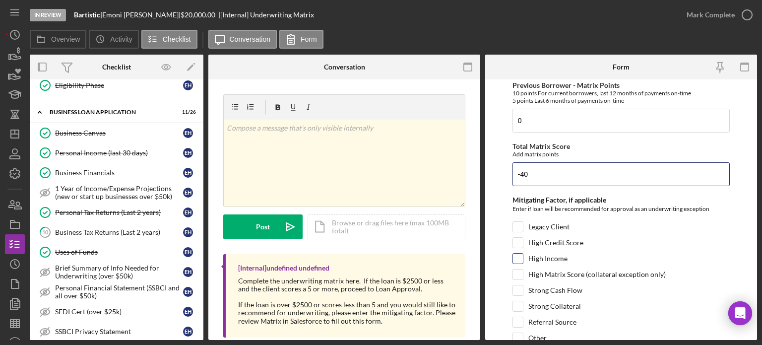
scroll to position [586, 0]
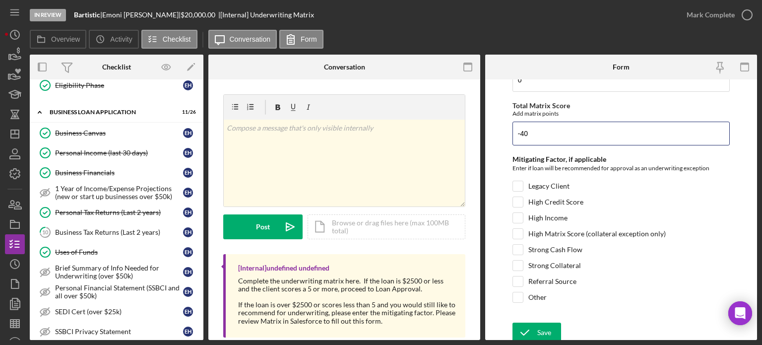
type input "-40"
click at [522, 292] on div at bounding box center [517, 297] width 11 height 11
click at [515, 294] on input "Other" at bounding box center [518, 297] width 10 height 10
checkbox input "true"
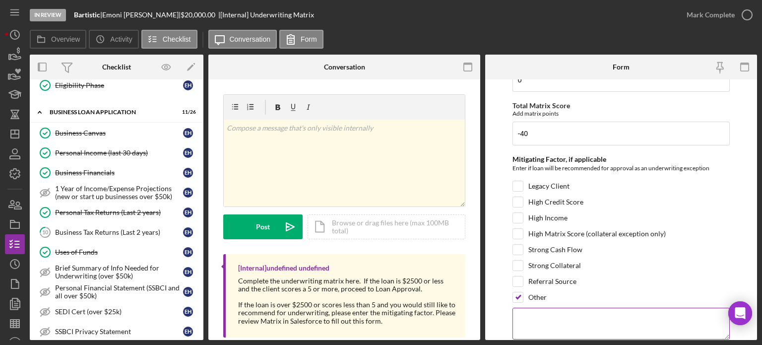
scroll to position [619, 0]
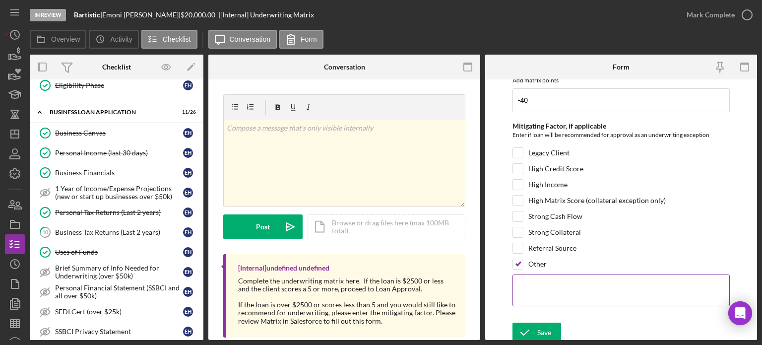
click at [539, 280] on textarea at bounding box center [620, 290] width 217 height 32
type textarea "W2 employed"
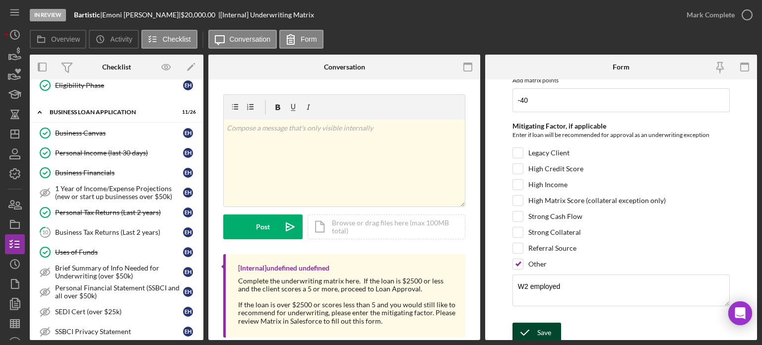
click at [532, 321] on icon "submit" at bounding box center [524, 332] width 25 height 25
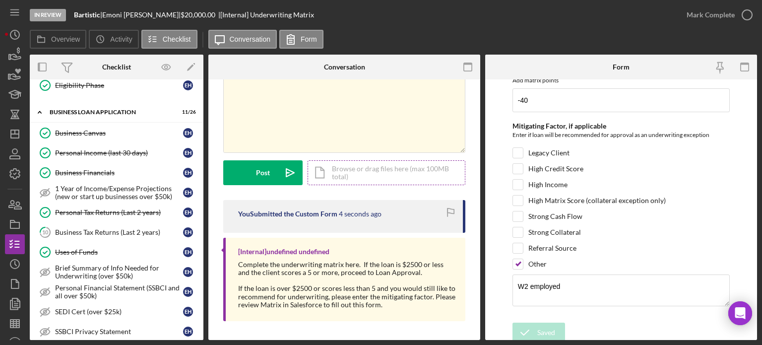
scroll to position [0, 0]
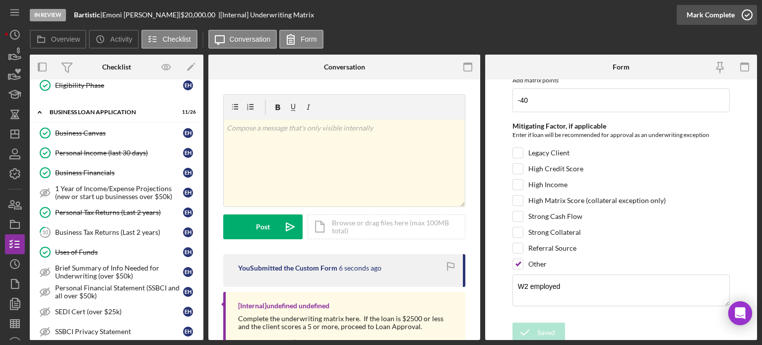
click at [746, 14] on icon "button" at bounding box center [746, 14] width 25 height 25
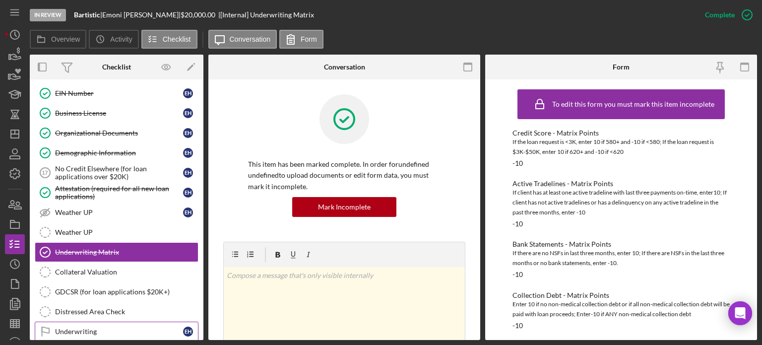
scroll to position [682, 0]
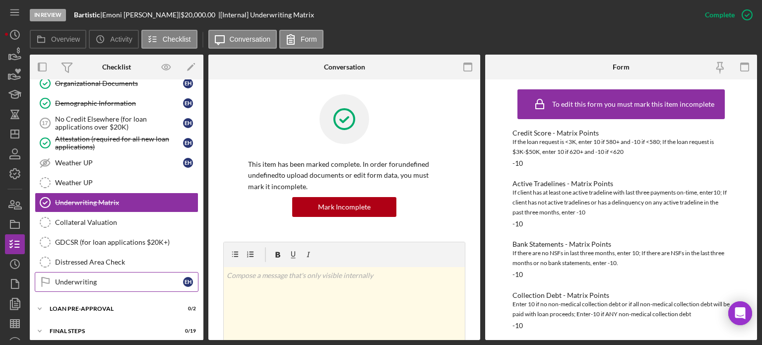
click at [85, 278] on div "Underwriting" at bounding box center [119, 282] width 128 height 8
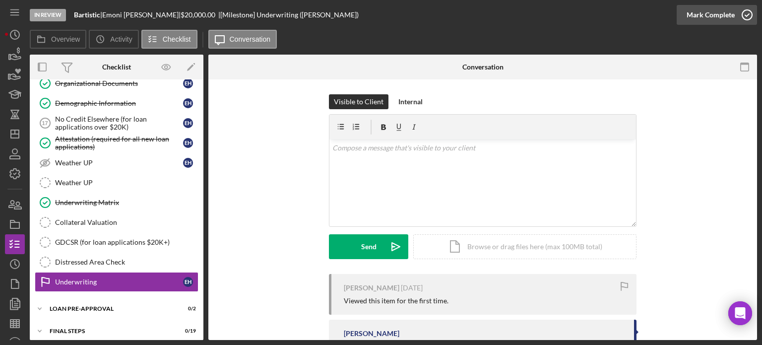
click at [747, 13] on icon "button" at bounding box center [746, 14] width 25 height 25
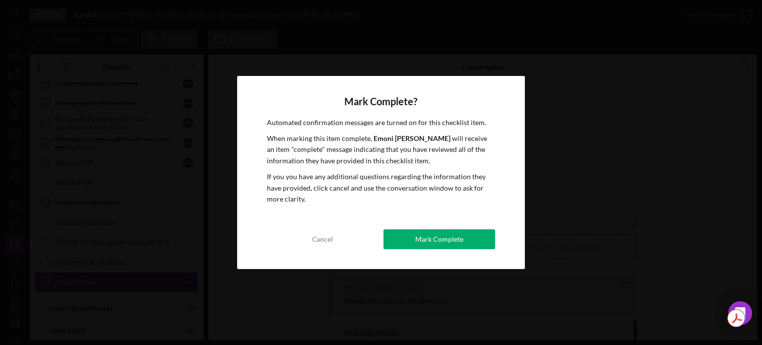
click at [424, 239] on div "Mark Complete" at bounding box center [439, 239] width 48 height 20
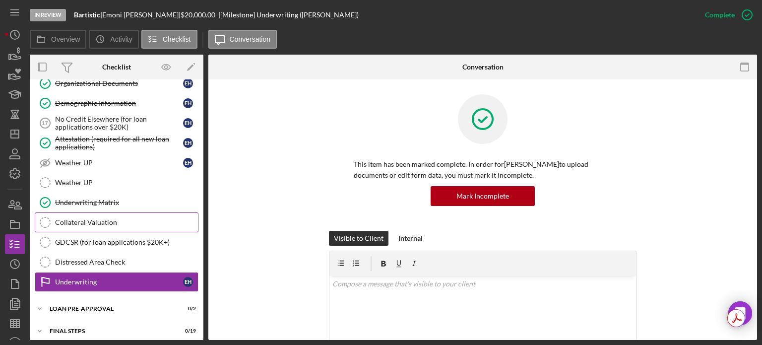
scroll to position [702, 0]
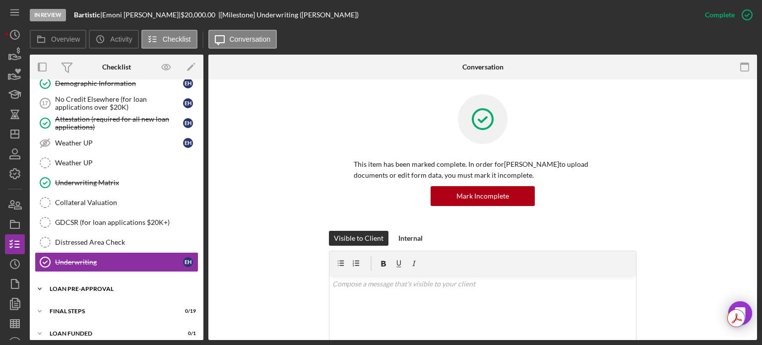
click at [64, 286] on div "LOAN PRE-APPROVAL" at bounding box center [120, 289] width 141 height 6
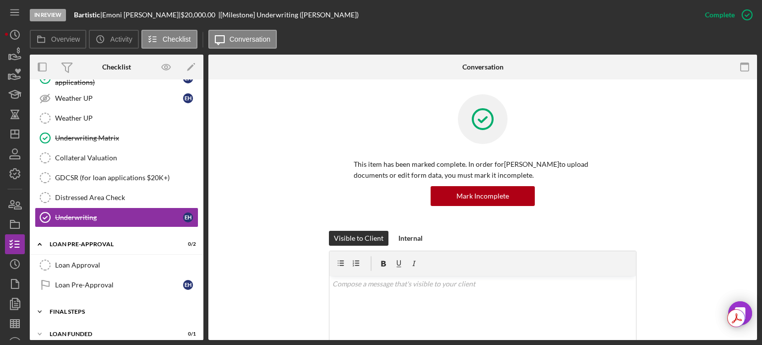
click at [58, 308] on div "FINAL STEPS" at bounding box center [120, 311] width 141 height 6
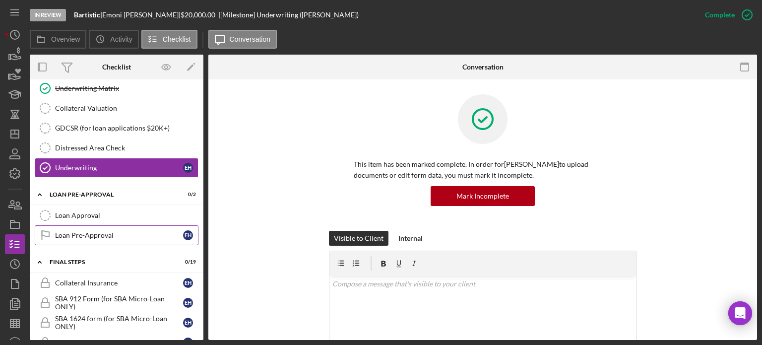
click at [88, 231] on div "Loan Pre-Approval" at bounding box center [119, 235] width 128 height 8
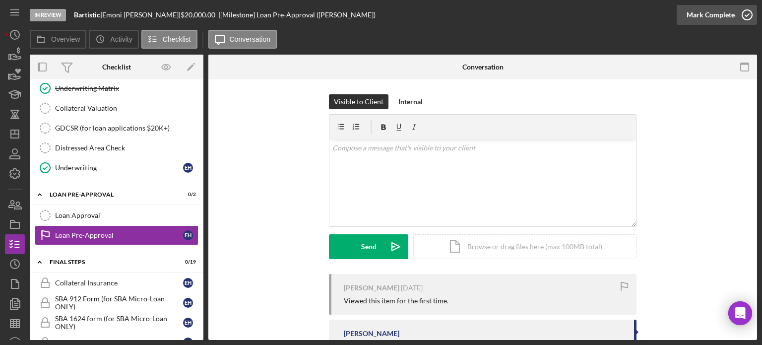
click at [746, 11] on icon "button" at bounding box center [746, 14] width 25 height 25
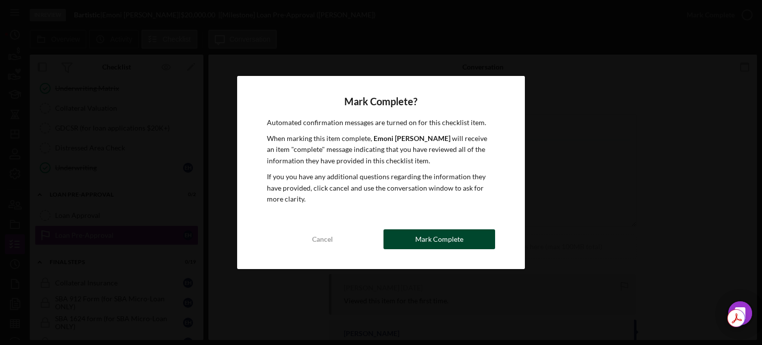
click at [432, 238] on div "Mark Complete" at bounding box center [439, 239] width 48 height 20
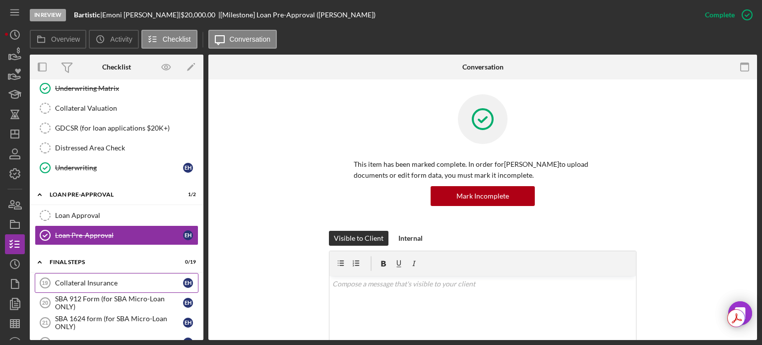
click at [75, 279] on div "Collateral Insurance" at bounding box center [119, 283] width 128 height 8
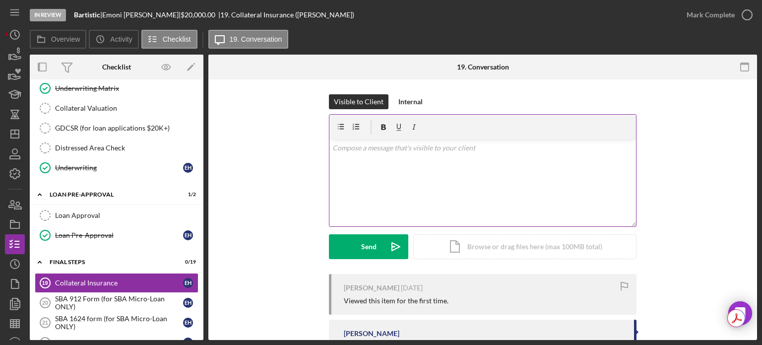
scroll to position [99, 0]
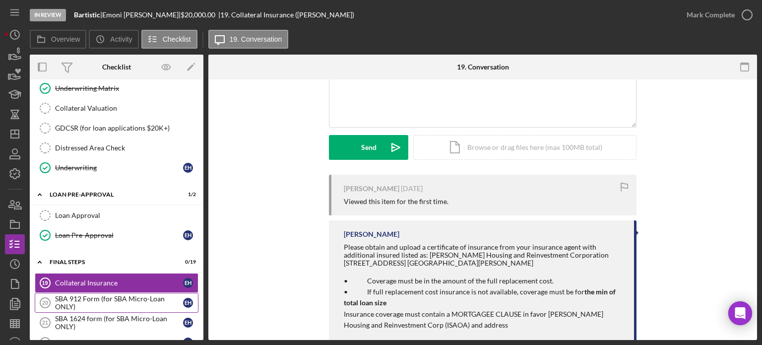
click at [70, 295] on div "SBA 912 Form (for SBA Micro-Loan ONLY)" at bounding box center [119, 303] width 128 height 16
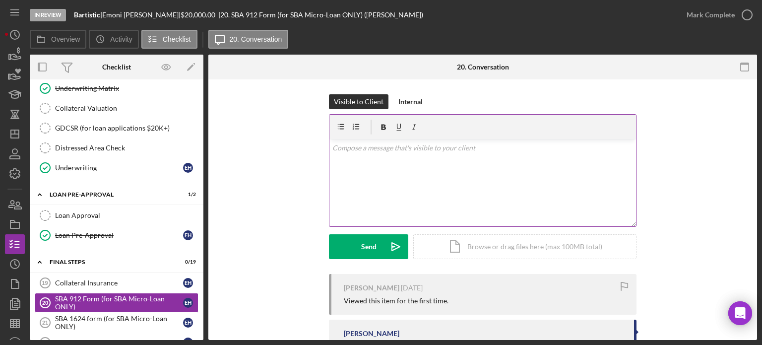
scroll to position [67, 0]
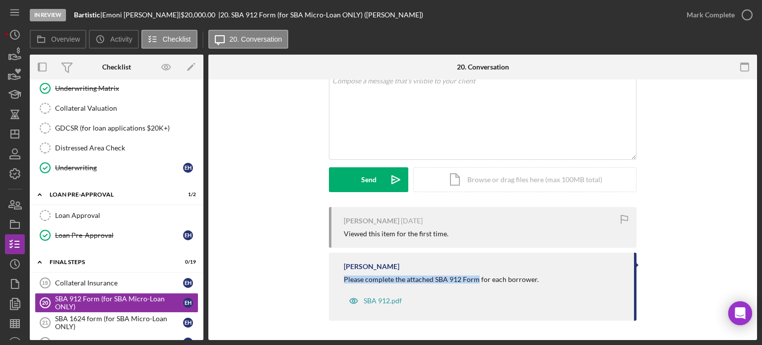
drag, startPoint x: 343, startPoint y: 283, endPoint x: 472, endPoint y: 280, distance: 128.9
click at [476, 280] on div "Please complete the attached SBA 912 Form for each borrower." at bounding box center [441, 279] width 195 height 8
copy div "Please complete the attached SBA 912 Form"
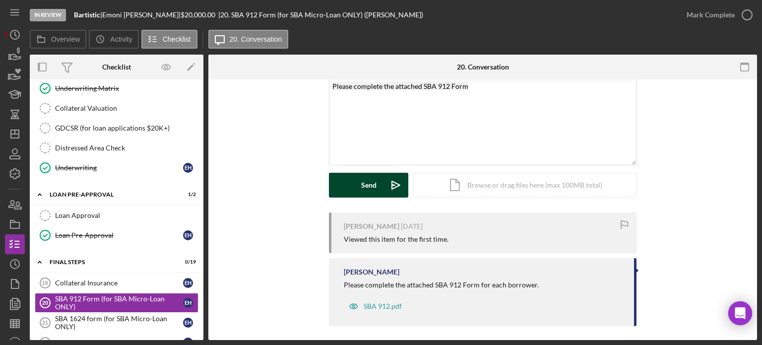
click at [371, 186] on div "Send" at bounding box center [368, 185] width 15 height 25
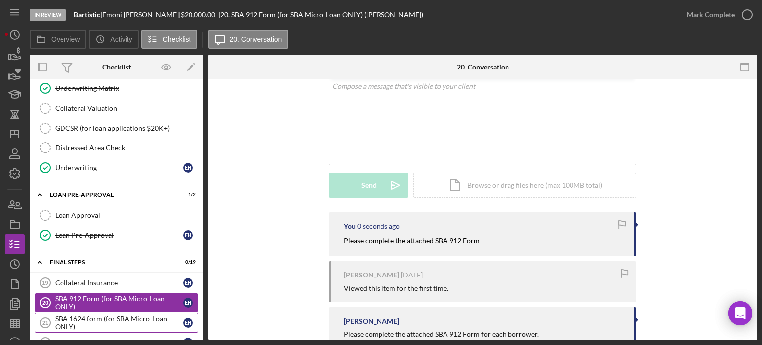
click at [112, 314] on div "SBA 1624 form (for SBA Micro-Loan ONLY)" at bounding box center [119, 322] width 128 height 16
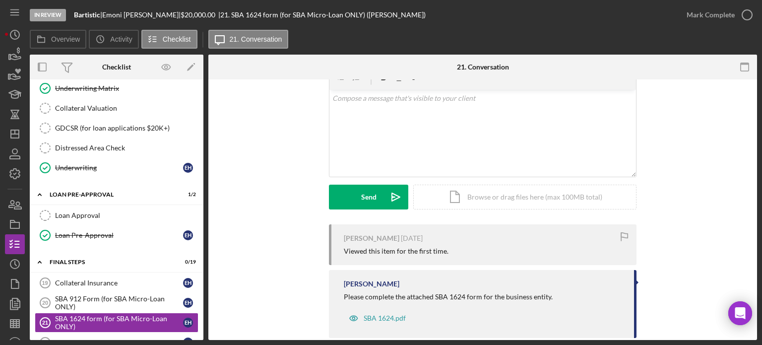
scroll to position [67, 0]
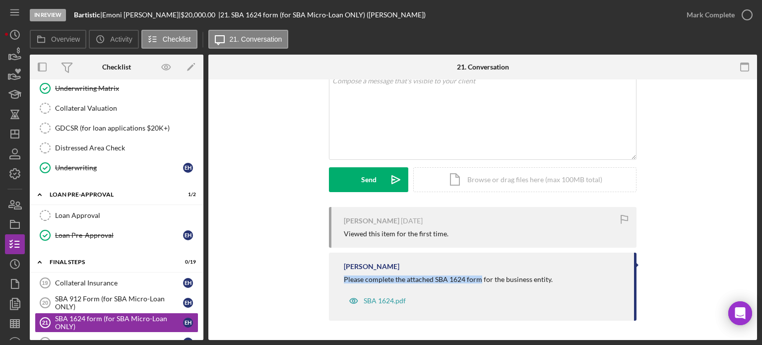
drag, startPoint x: 335, startPoint y: 281, endPoint x: 479, endPoint y: 278, distance: 144.3
click at [479, 278] on div "Franchot Cunningham Please complete the attached SBA 1624 form for the business…" at bounding box center [482, 286] width 307 height 68
copy div "Please complete the attached SBA 1624 form"
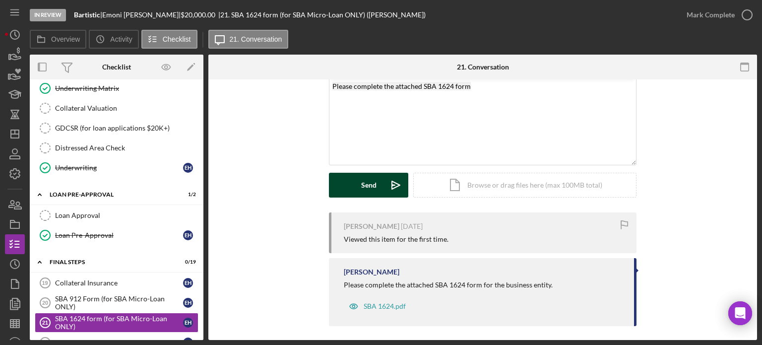
click at [344, 187] on button "Send Icon/icon-invite-send" at bounding box center [368, 185] width 79 height 25
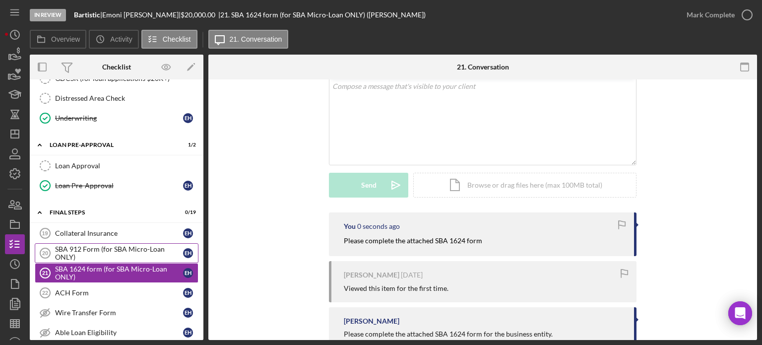
scroll to position [895, 0]
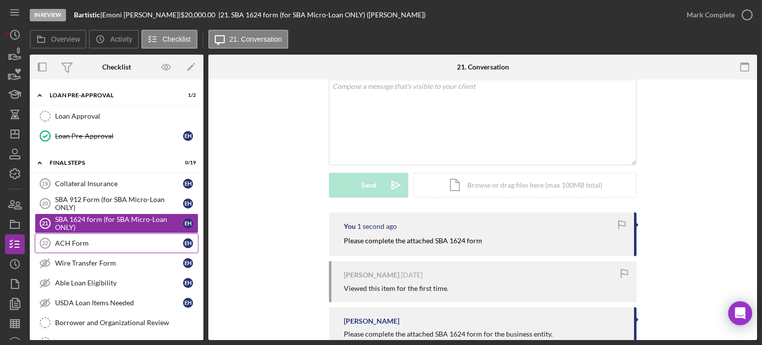
click at [92, 239] on div "ACH Form" at bounding box center [119, 243] width 128 height 8
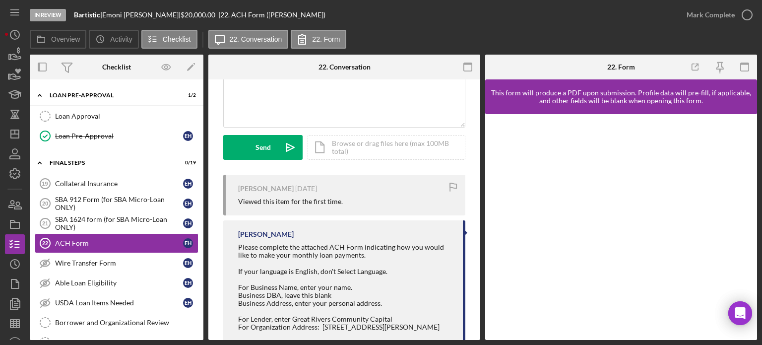
scroll to position [149, 0]
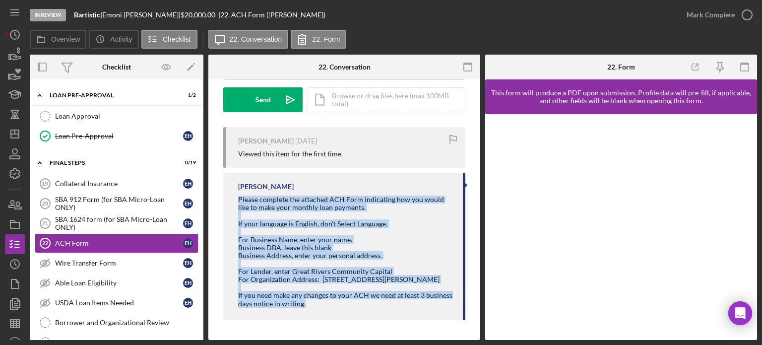
drag, startPoint x: 236, startPoint y: 197, endPoint x: 321, endPoint y: 289, distance: 125.6
click at [343, 307] on div "Franchot Cunningham Please complete the attached ACH Form indicating how you wo…" at bounding box center [344, 246] width 242 height 147
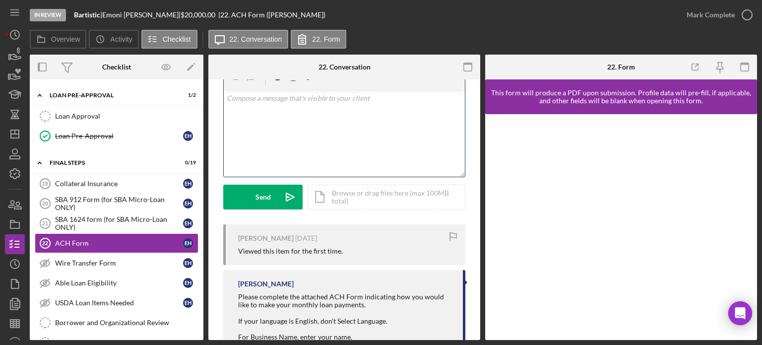
scroll to position [103, 0]
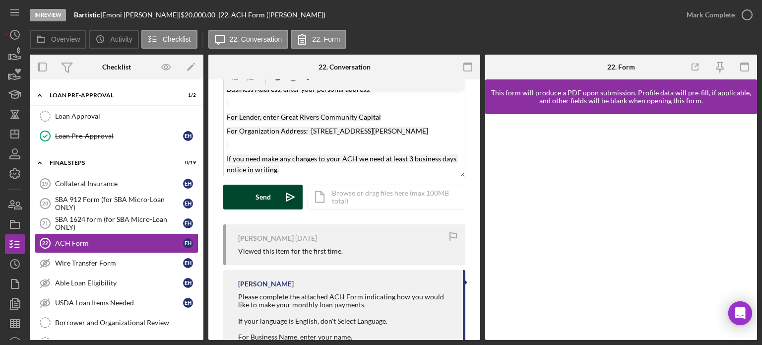
click at [255, 200] on button "Send Icon/icon-invite-send" at bounding box center [262, 196] width 79 height 25
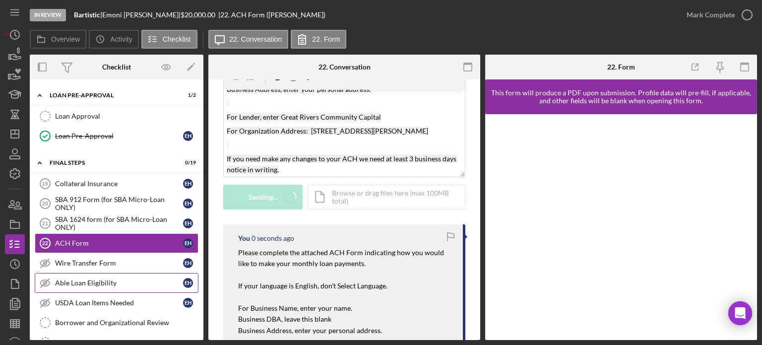
scroll to position [0, 0]
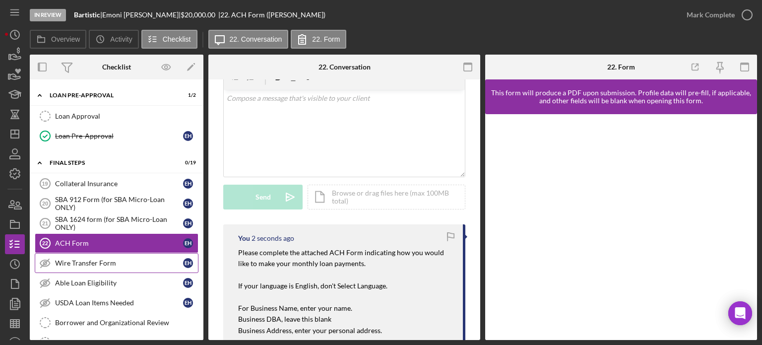
click at [98, 259] on div "Wire Transfer Form" at bounding box center [119, 263] width 128 height 8
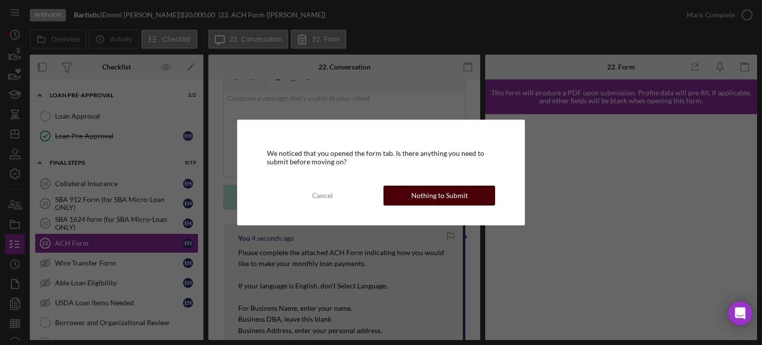
click at [426, 194] on div "Nothing to Submit" at bounding box center [439, 195] width 57 height 20
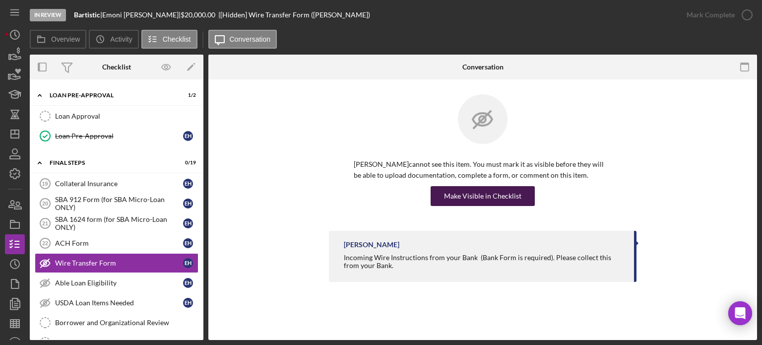
click at [468, 201] on div "Make Visible in Checklist" at bounding box center [482, 196] width 77 height 20
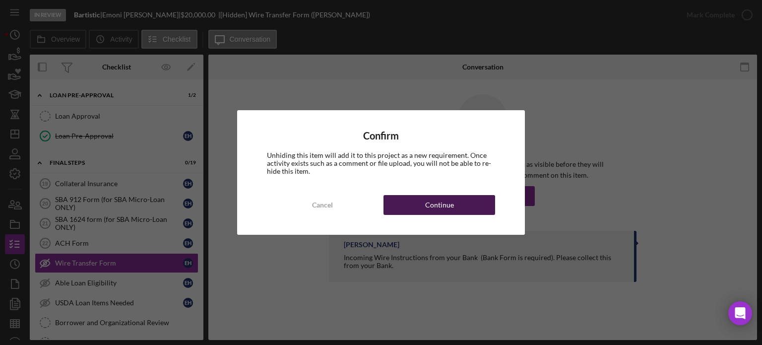
click at [464, 208] on button "Continue" at bounding box center [439, 205] width 112 height 20
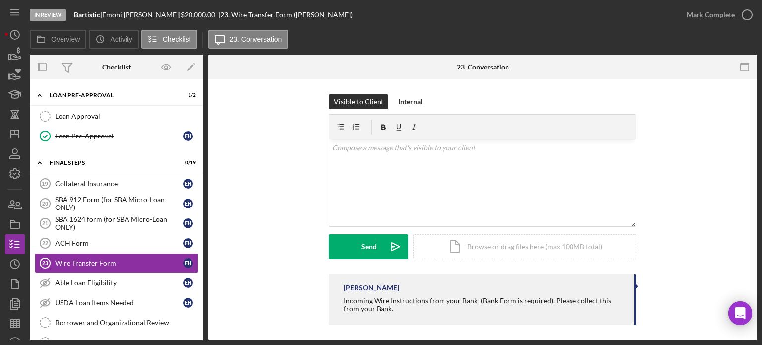
drag, startPoint x: 340, startPoint y: 299, endPoint x: 415, endPoint y: 307, distance: 75.3
click at [417, 311] on div "Franchot Cunningham Incoming Wire Instructions from your Bank (Bank Form is req…" at bounding box center [482, 299] width 307 height 51
copy div "Incoming Wire Instructions from your Bank (Bank Form is required). Please colle…"
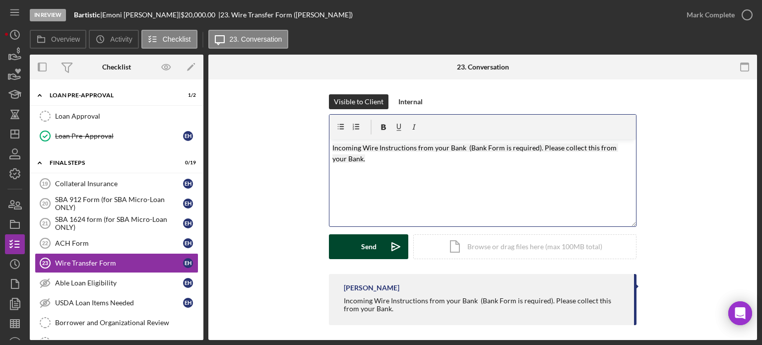
click at [352, 243] on button "Send Icon/icon-invite-send" at bounding box center [368, 246] width 79 height 25
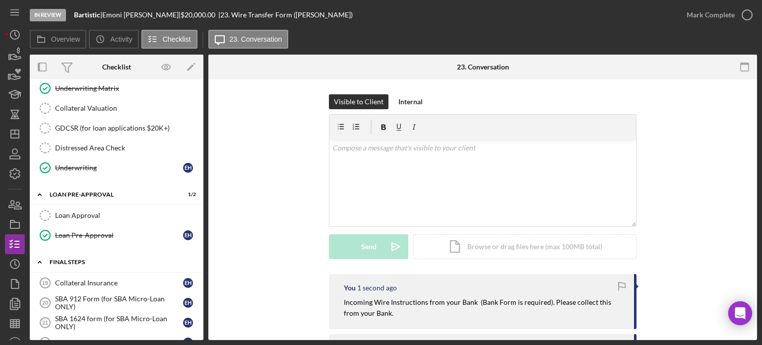
scroll to position [845, 0]
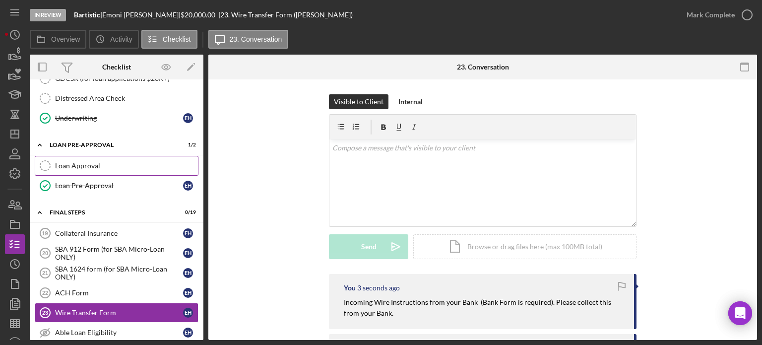
click at [121, 162] on div "Loan Approval" at bounding box center [126, 166] width 143 height 8
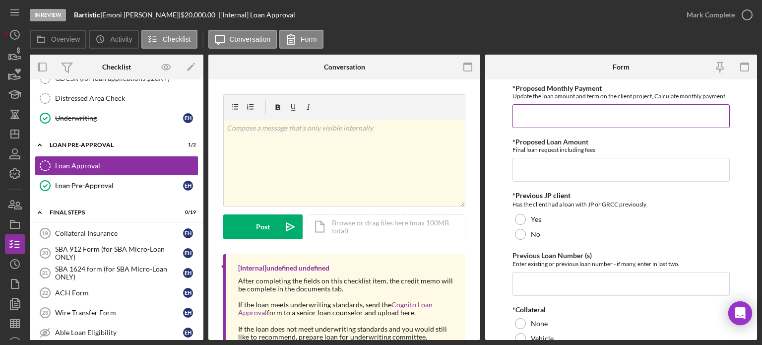
click at [533, 117] on input "*Proposed Monthly Payment" at bounding box center [620, 116] width 217 height 24
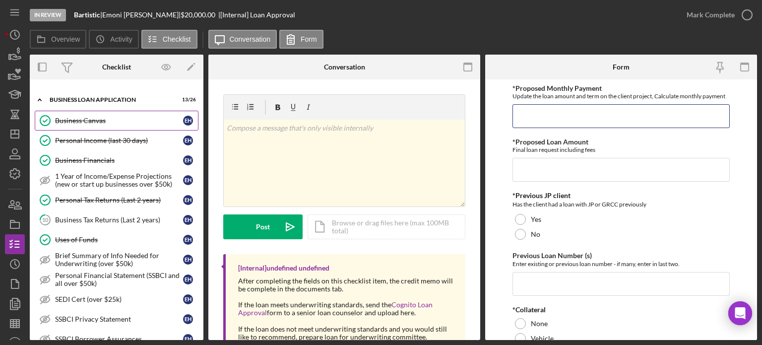
scroll to position [397, 0]
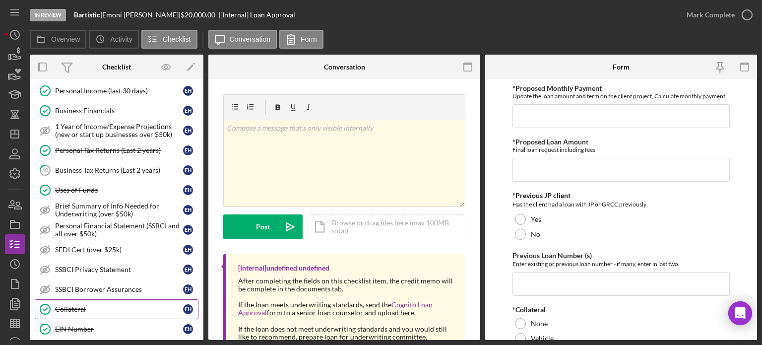
click at [107, 305] on div "Collateral" at bounding box center [119, 309] width 128 height 8
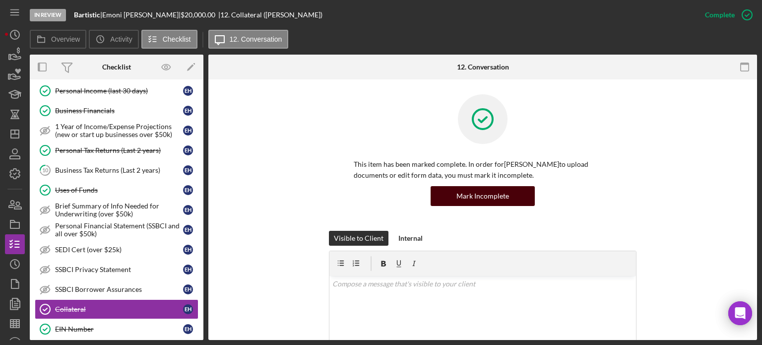
click at [468, 197] on div "Mark Incomplete" at bounding box center [482, 196] width 53 height 20
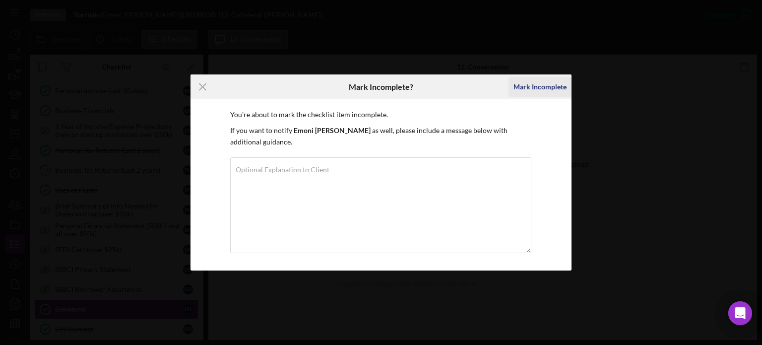
click at [513, 84] on button "Mark Incomplete" at bounding box center [539, 87] width 63 height 20
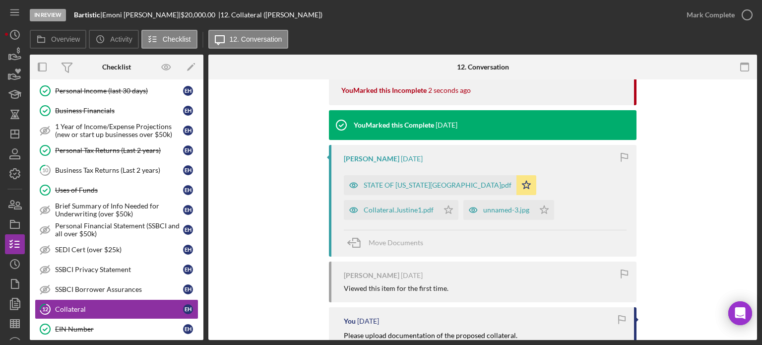
scroll to position [50, 0]
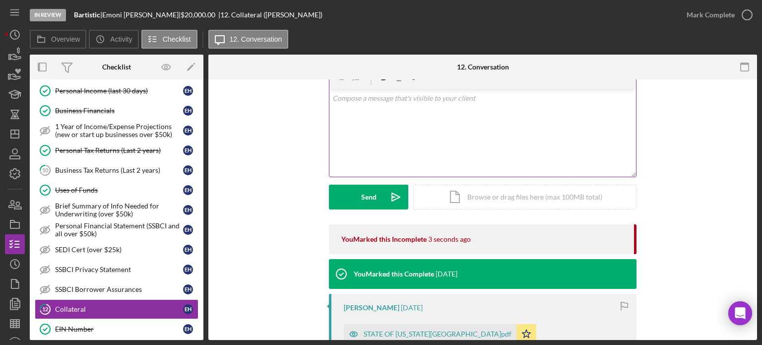
click at [364, 124] on div "v Color teal Color pink Remove color Add row above Add row below Add column bef…" at bounding box center [482, 133] width 306 height 87
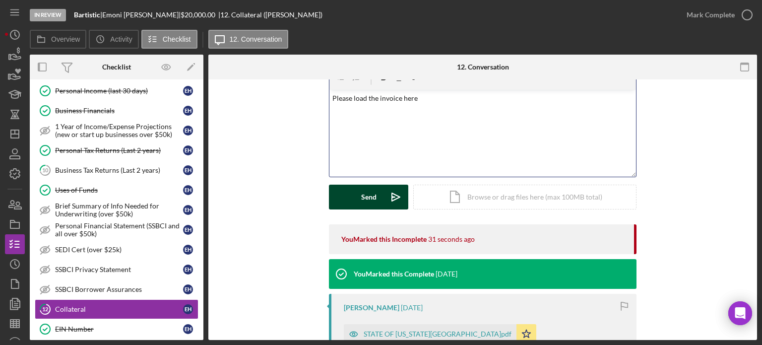
click at [363, 198] on div "Send" at bounding box center [368, 196] width 15 height 25
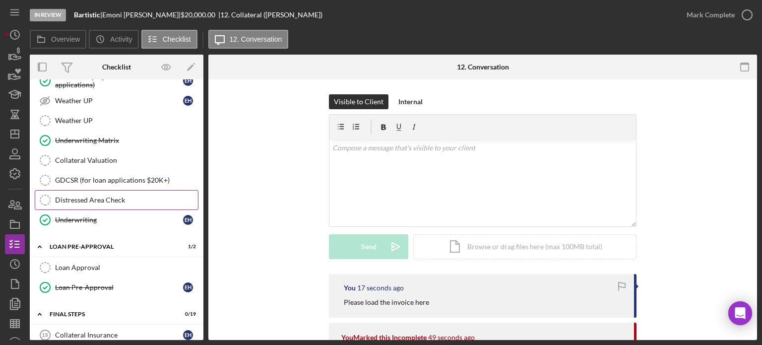
scroll to position [793, 0]
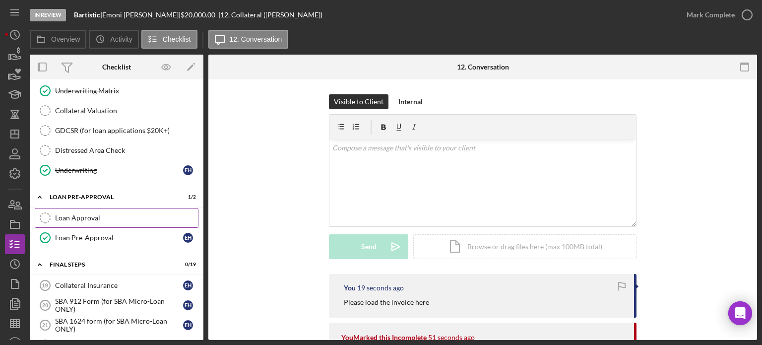
click at [133, 214] on div "Loan Approval" at bounding box center [126, 218] width 143 height 8
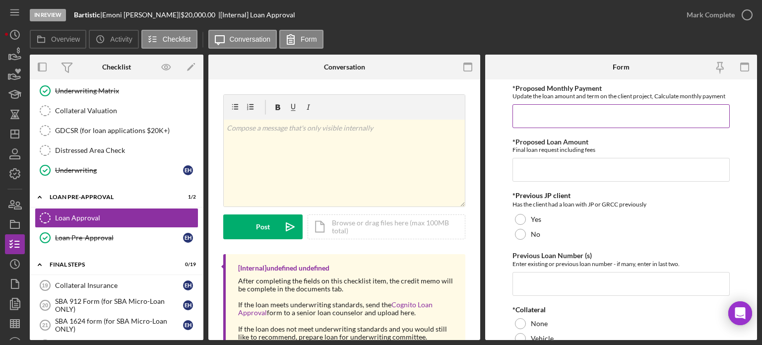
click at [526, 119] on input "*Proposed Monthly Payment" at bounding box center [620, 116] width 217 height 24
type input "$300"
click at [531, 174] on input "*Proposed Loan Amount" at bounding box center [620, 170] width 217 height 24
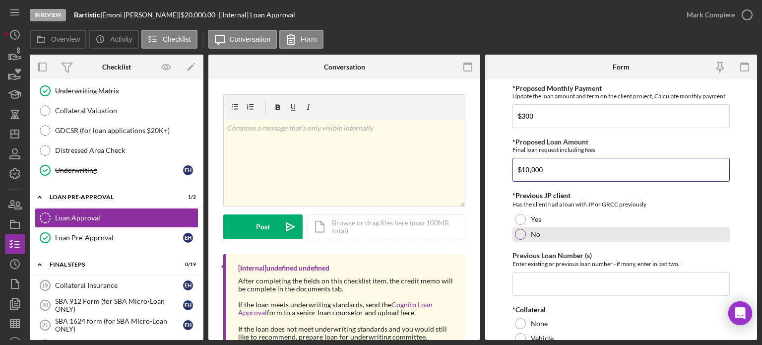
type input "$10,000"
click at [516, 234] on div at bounding box center [520, 234] width 11 height 11
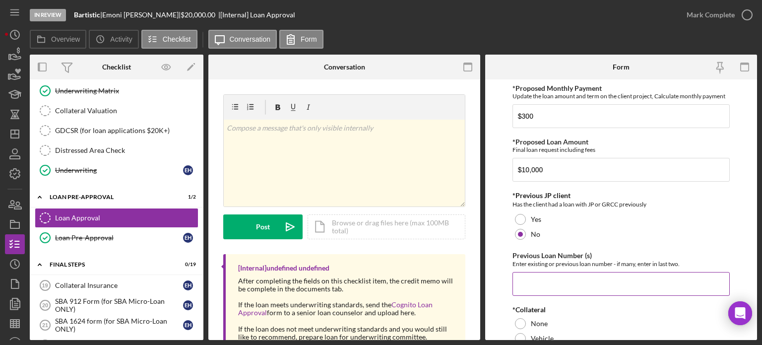
click at [534, 281] on input "Previous Loan Number (s)" at bounding box center [620, 284] width 217 height 24
click at [536, 279] on input "Previous Loan Number (s)" at bounding box center [620, 284] width 217 height 24
click at [529, 281] on input "Previous Loan Number (s)" at bounding box center [620, 284] width 217 height 24
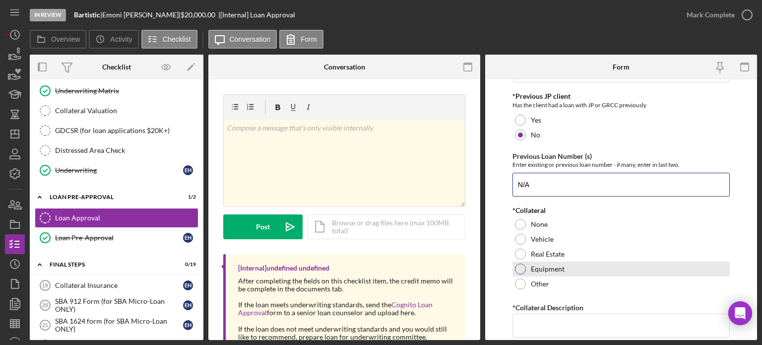
type input "N/A"
click at [518, 265] on div at bounding box center [520, 268] width 11 height 11
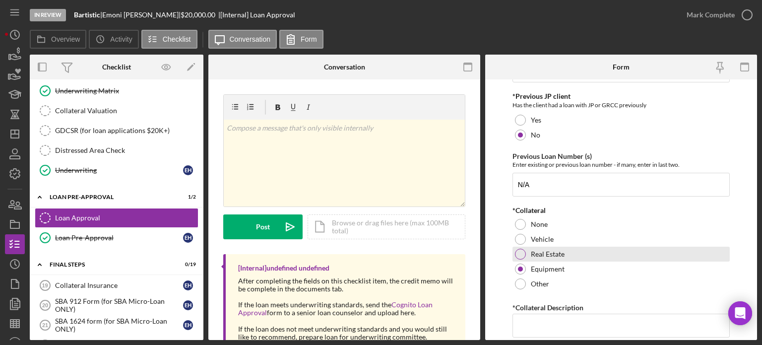
scroll to position [149, 0]
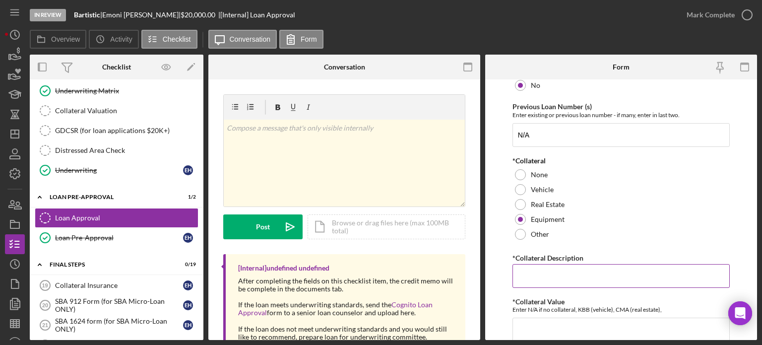
click at [534, 270] on input "*Collateral Description" at bounding box center [620, 276] width 217 height 24
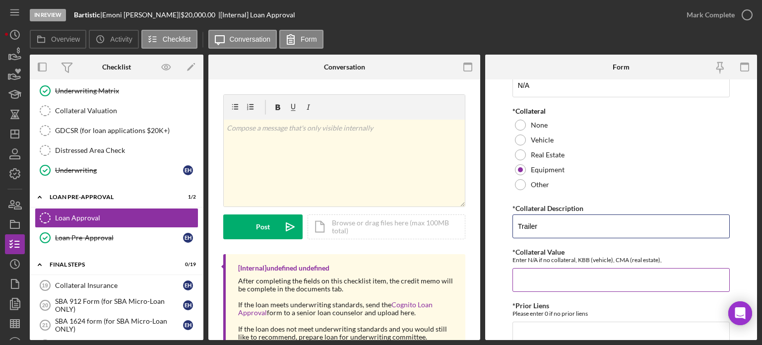
type input "Trailer"
click at [535, 289] on input "*Collateral Value" at bounding box center [620, 280] width 217 height 24
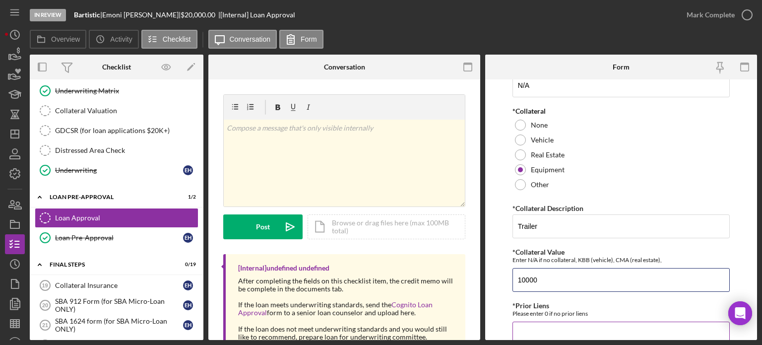
scroll to position [298, 0]
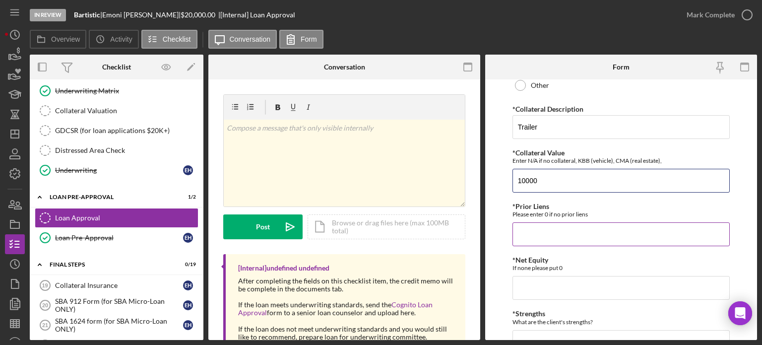
type input "10000"
click at [537, 236] on input "*Prior Liens" at bounding box center [620, 234] width 217 height 24
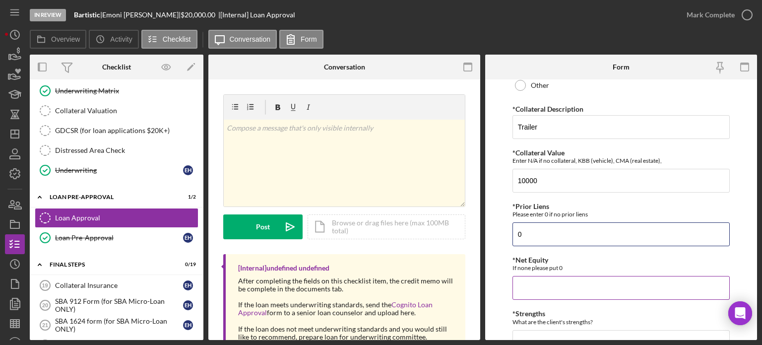
type input "0"
click at [531, 284] on input "*Net Equity" at bounding box center [620, 288] width 217 height 24
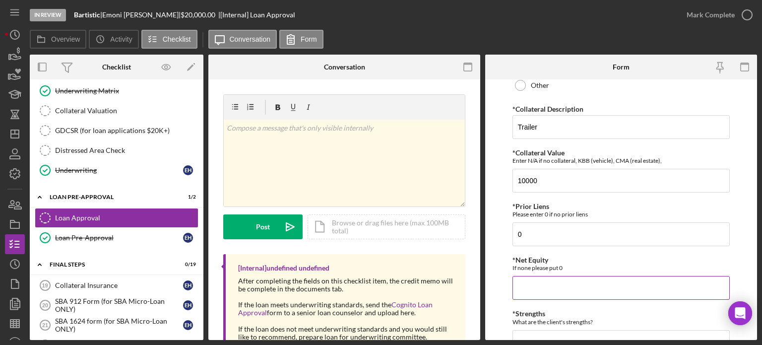
click at [531, 284] on input "*Net Equity" at bounding box center [620, 288] width 217 height 24
click at [530, 284] on input "0" at bounding box center [620, 288] width 217 height 24
type input "0"
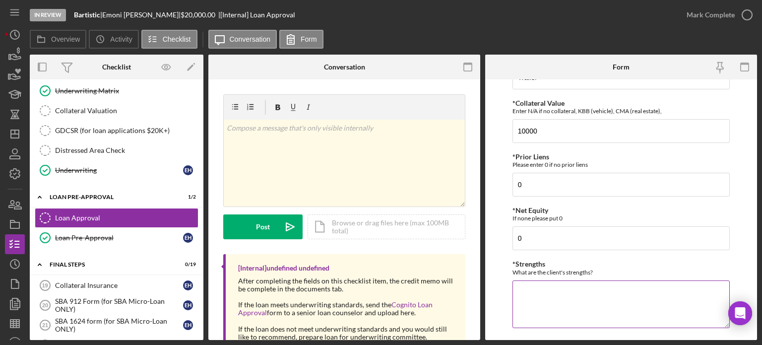
drag, startPoint x: 530, startPoint y: 284, endPoint x: 524, endPoint y: 296, distance: 12.9
click at [526, 287] on textarea "*Strengths" at bounding box center [620, 304] width 217 height 48
click at [524, 297] on textarea "*Strengths" at bounding box center [620, 304] width 217 height 48
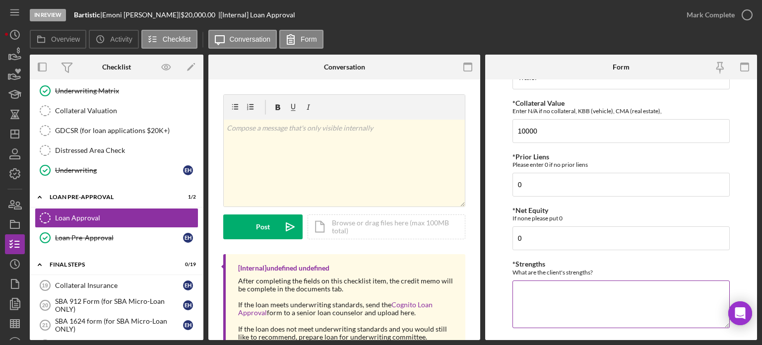
click at [524, 296] on textarea "*Strengths" at bounding box center [620, 304] width 217 height 48
type textarea "S"
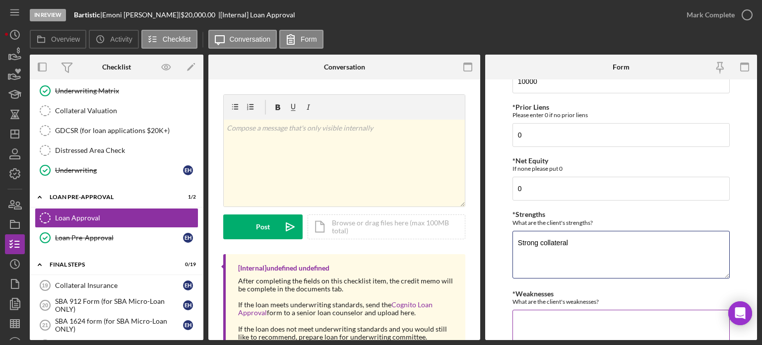
type textarea "Strong collateral"
click at [528, 327] on textarea "*Weaknesses" at bounding box center [620, 333] width 217 height 48
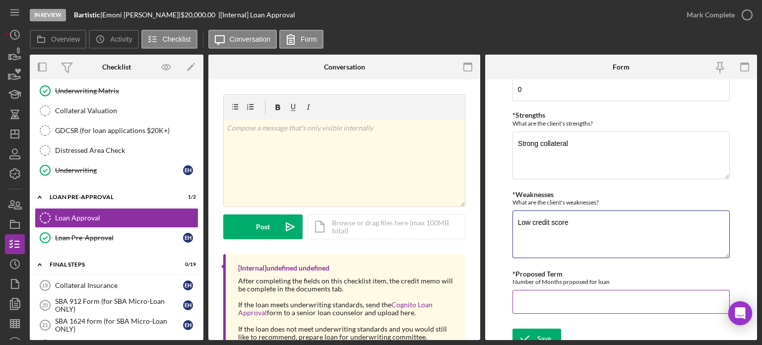
type textarea "Low credit score"
click at [525, 300] on input "*Proposed Term" at bounding box center [620, 302] width 217 height 24
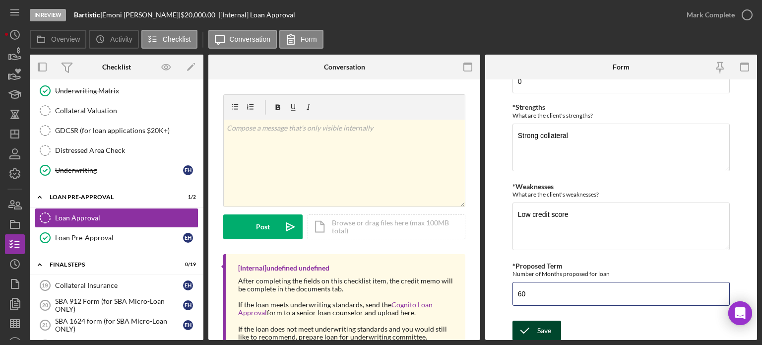
type input "60"
click at [528, 329] on icon "submit" at bounding box center [524, 330] width 25 height 25
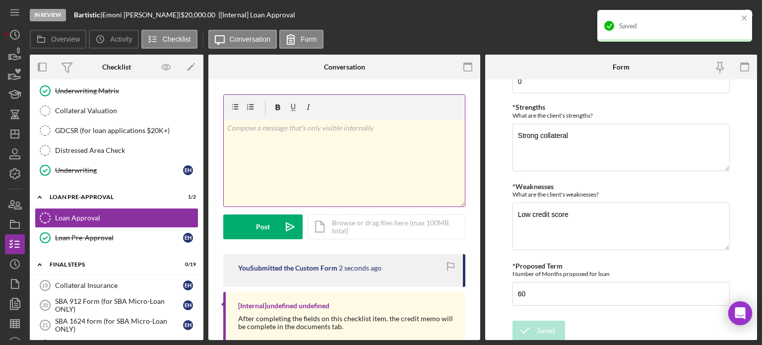
scroll to position [99, 0]
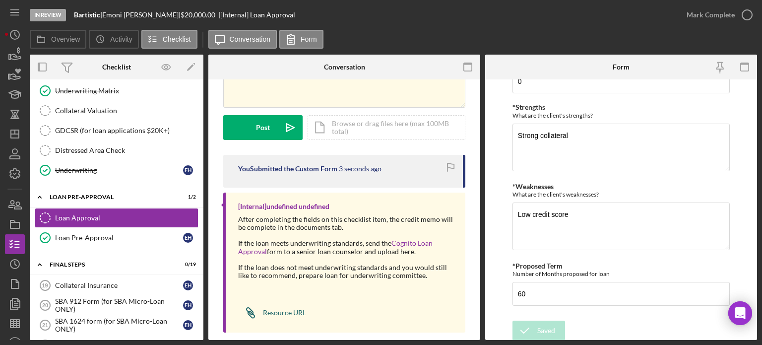
click at [265, 308] on div "Resource URL" at bounding box center [284, 312] width 43 height 8
drag, startPoint x: 109, startPoint y: 13, endPoint x: 150, endPoint y: 12, distance: 41.2
click at [150, 12] on div "Emoni Herron |" at bounding box center [141, 15] width 78 height 8
copy div "Emoni Herron"
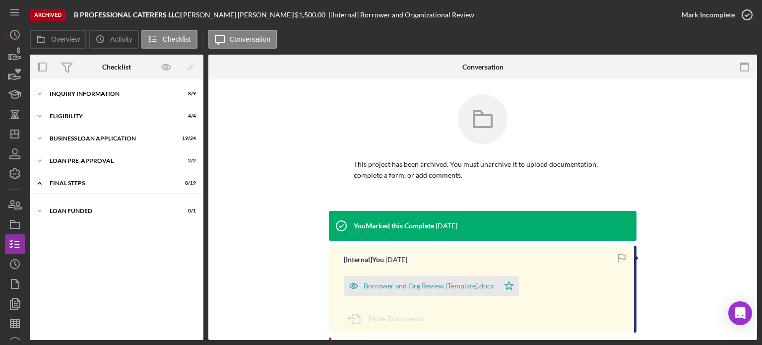
scroll to position [131, 0]
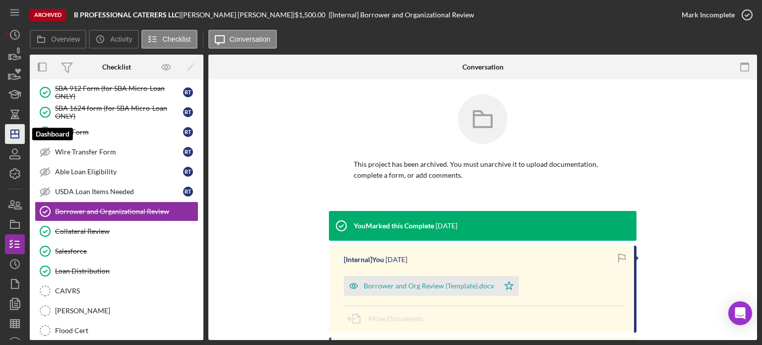
click at [14, 136] on icon "Icon/Dashboard" at bounding box center [14, 133] width 25 height 25
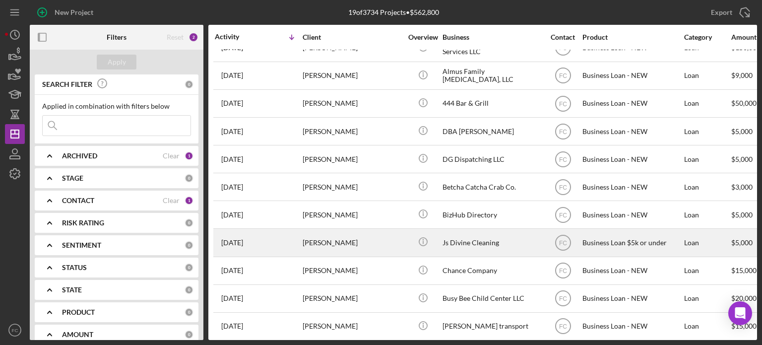
scroll to position [198, 0]
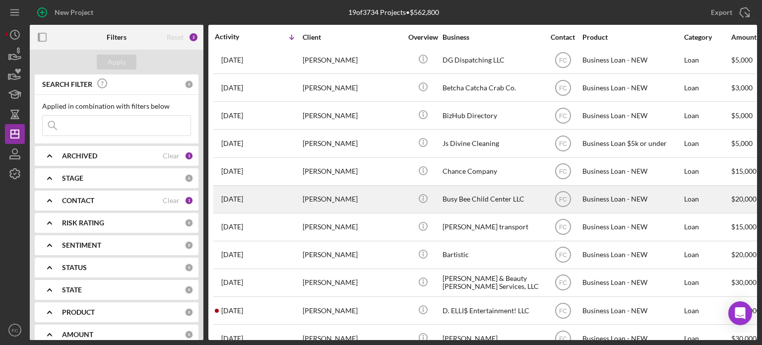
click at [370, 193] on div "[PERSON_NAME]" at bounding box center [351, 199] width 99 height 26
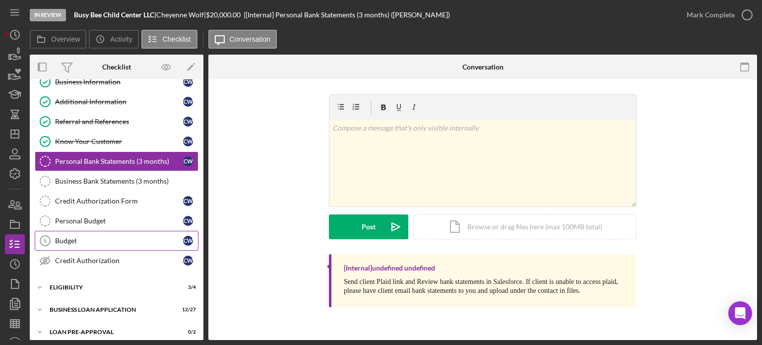
scroll to position [102, 0]
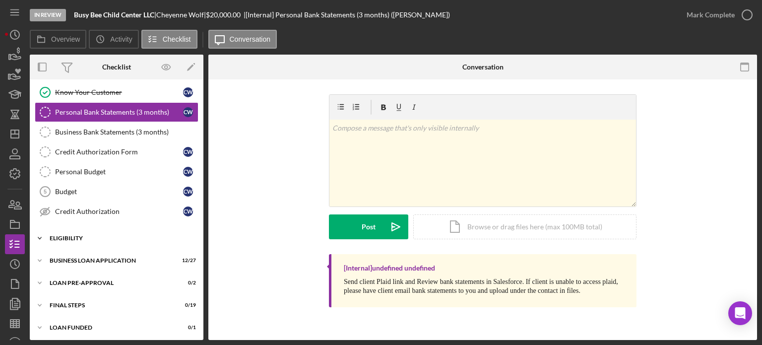
click at [93, 235] on div "ELIGIBILITY" at bounding box center [120, 238] width 141 height 6
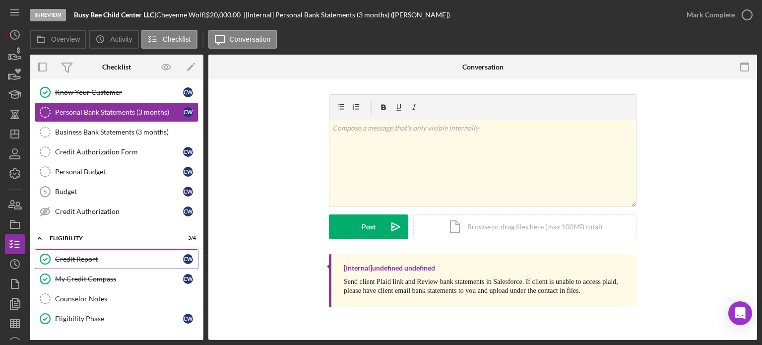
click at [87, 256] on div "Credit Report" at bounding box center [119, 259] width 128 height 8
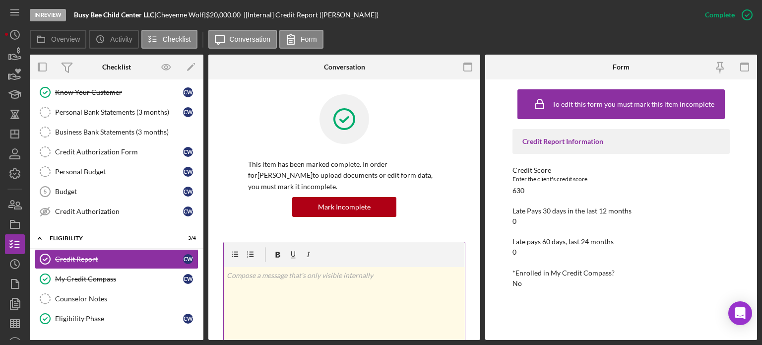
scroll to position [149, 0]
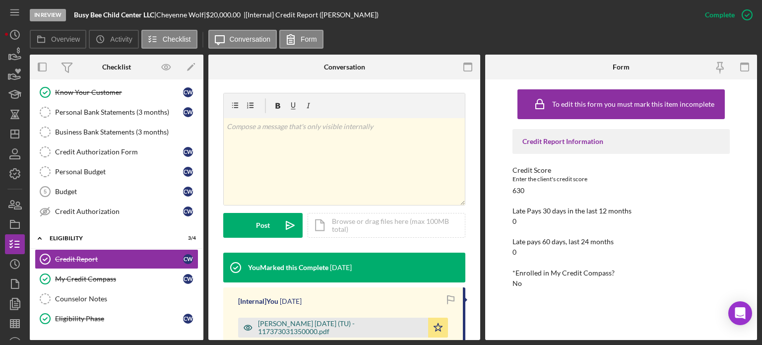
click at [280, 329] on div "[PERSON_NAME] [DATE] (TU) - 117373031350000.pdf" at bounding box center [340, 327] width 165 height 16
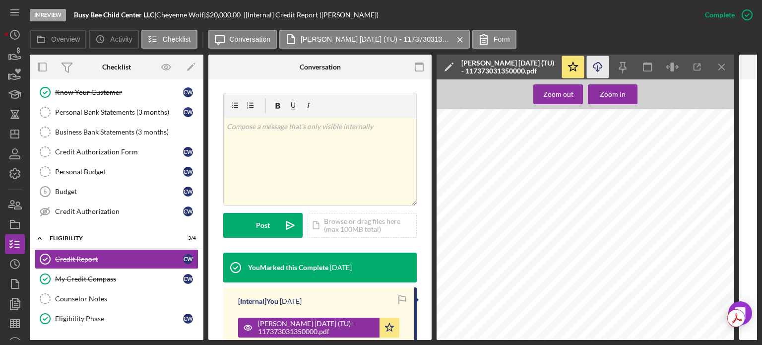
click at [598, 66] on icon "Icon/Download" at bounding box center [598, 67] width 22 height 22
click at [12, 134] on icon "Icon/Dashboard" at bounding box center [14, 133] width 25 height 25
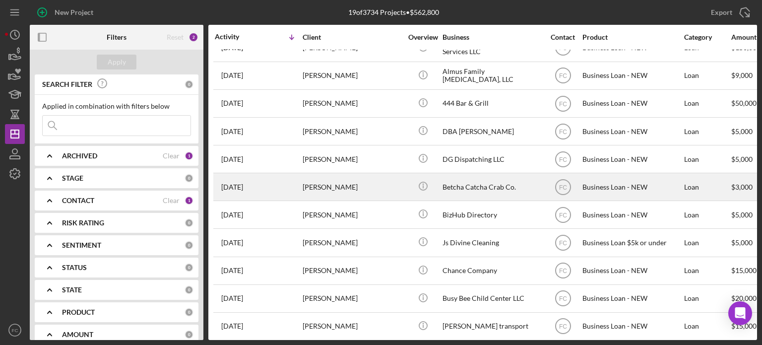
scroll to position [149, 0]
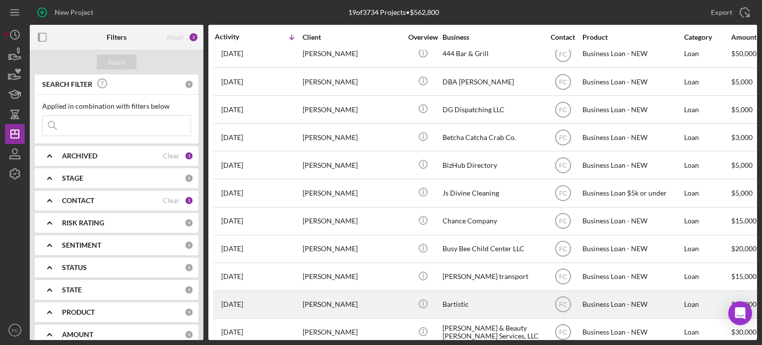
click at [333, 298] on div "[PERSON_NAME]" at bounding box center [351, 304] width 99 height 26
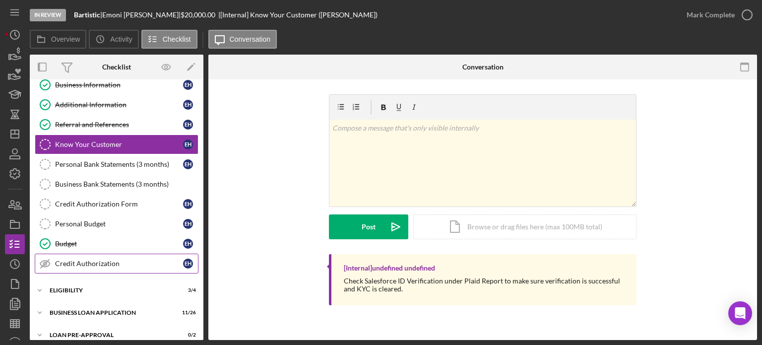
scroll to position [99, 0]
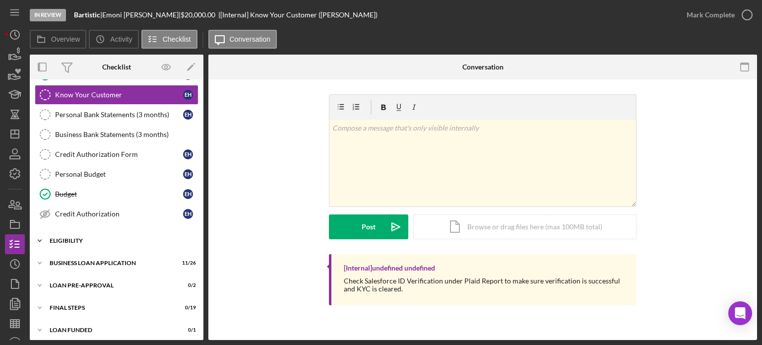
click at [69, 241] on div "Icon/Expander ELIGIBILITY 3 / 4" at bounding box center [117, 241] width 174 height 20
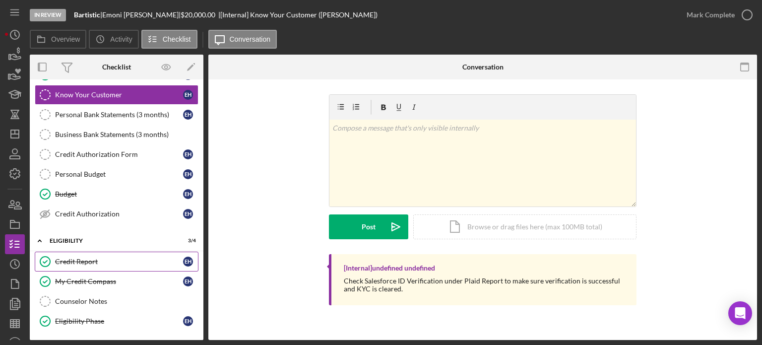
click at [65, 262] on div "Credit Report" at bounding box center [119, 261] width 128 height 8
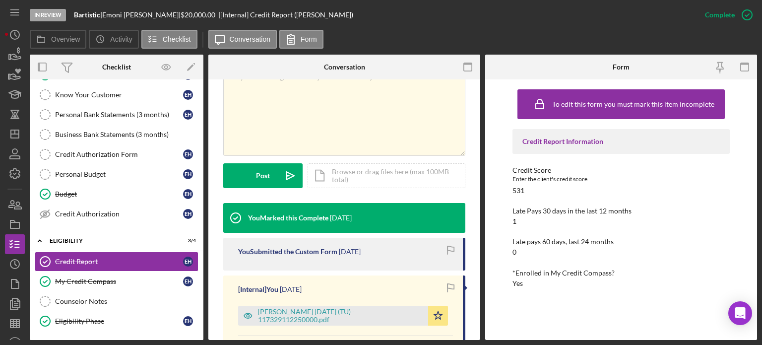
scroll to position [248, 0]
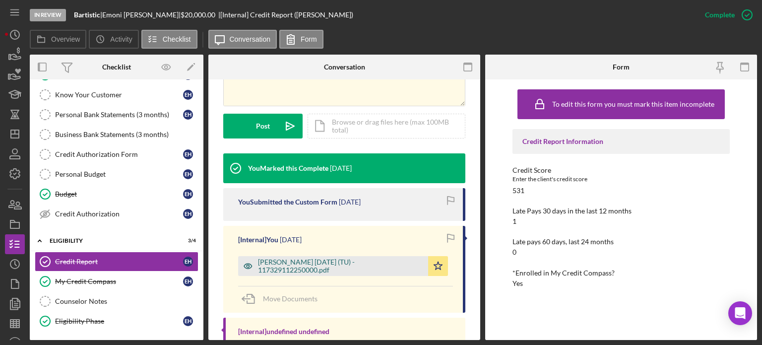
click at [300, 263] on div "[PERSON_NAME] [DATE] (TU) - 117329112250000.pdf" at bounding box center [340, 266] width 165 height 16
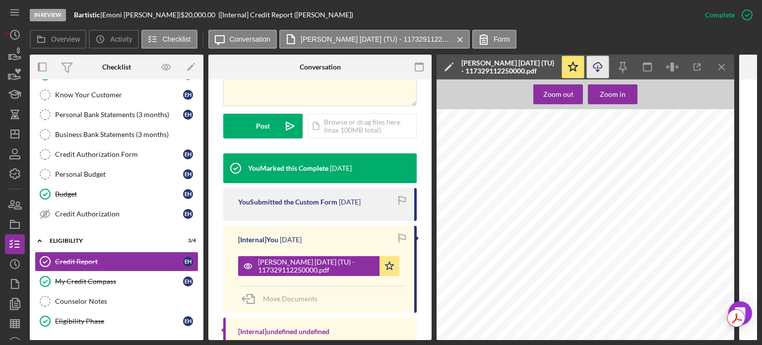
click at [597, 65] on line "button" at bounding box center [597, 67] width 0 height 5
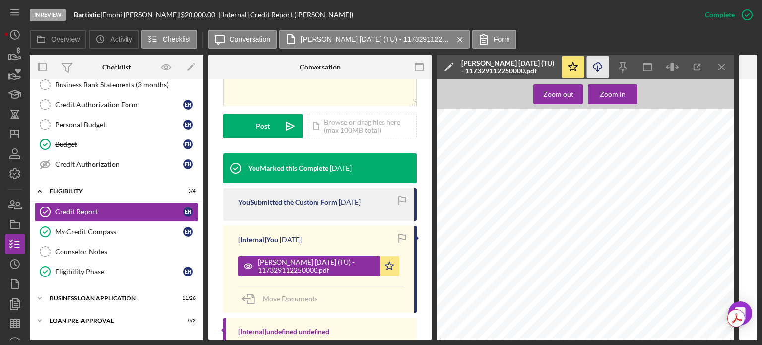
scroll to position [0, 0]
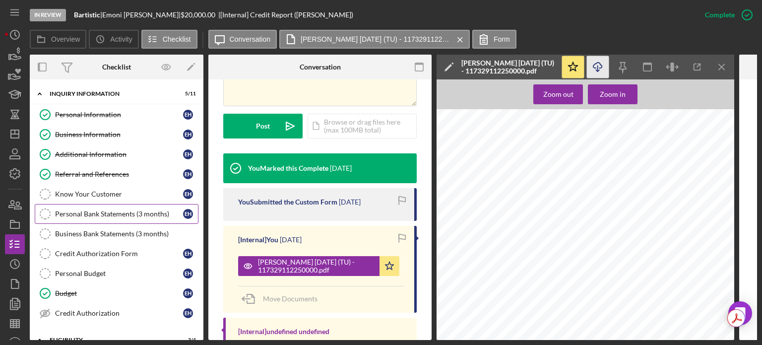
click at [93, 210] on div "Personal Bank Statements (3 months)" at bounding box center [119, 214] width 128 height 8
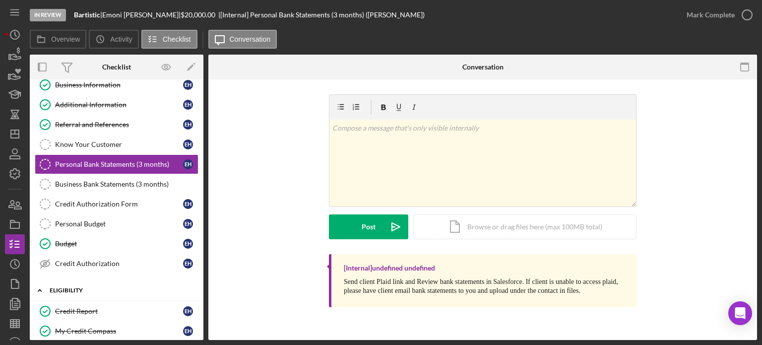
scroll to position [99, 0]
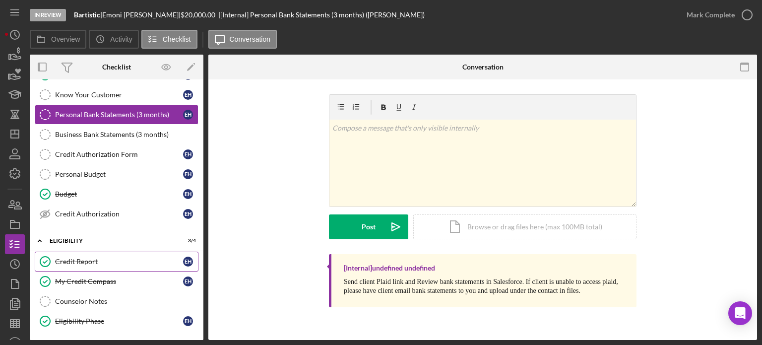
click at [94, 257] on div "Credit Report" at bounding box center [119, 261] width 128 height 8
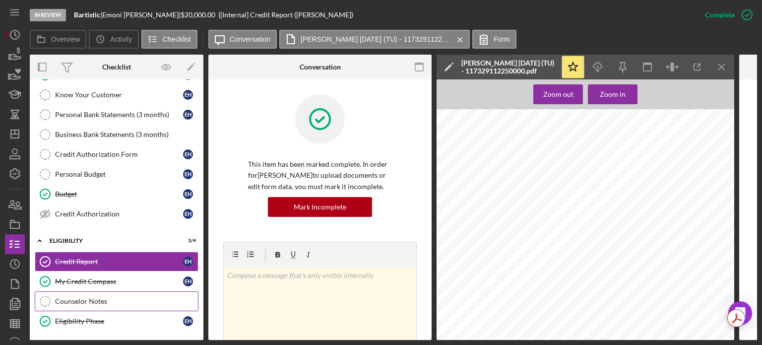
scroll to position [149, 0]
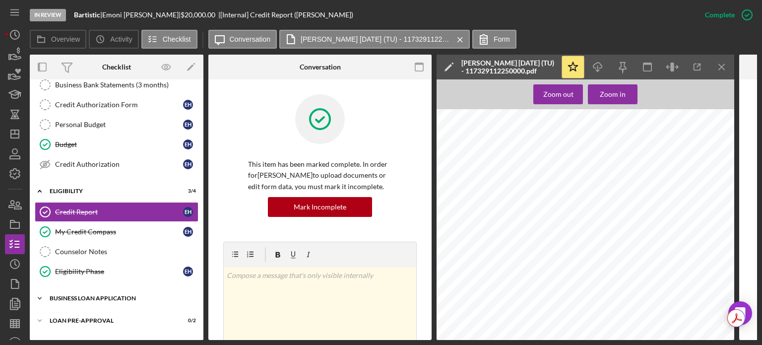
click at [78, 291] on div "Icon/Expander BUSINESS LOAN APPLICATION 11 / 26" at bounding box center [117, 298] width 174 height 20
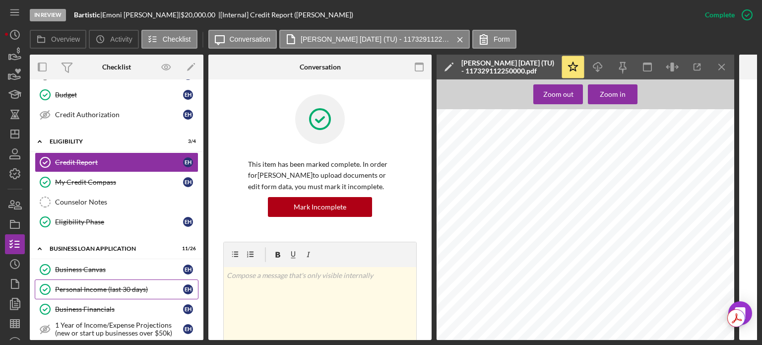
click at [81, 293] on link "Personal Income (last 30 days) Personal Income (last 30 days) E H" at bounding box center [117, 289] width 164 height 20
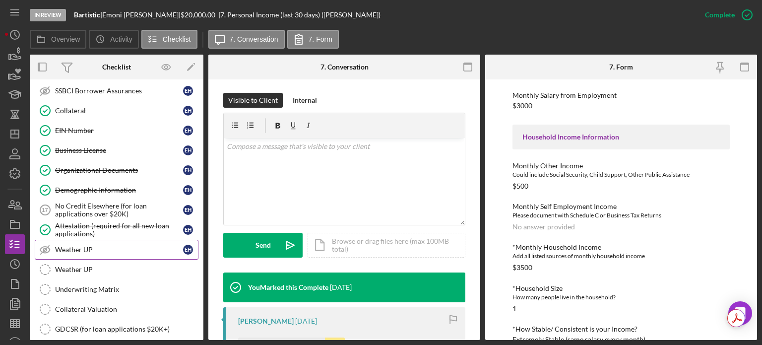
scroll to position [645, 0]
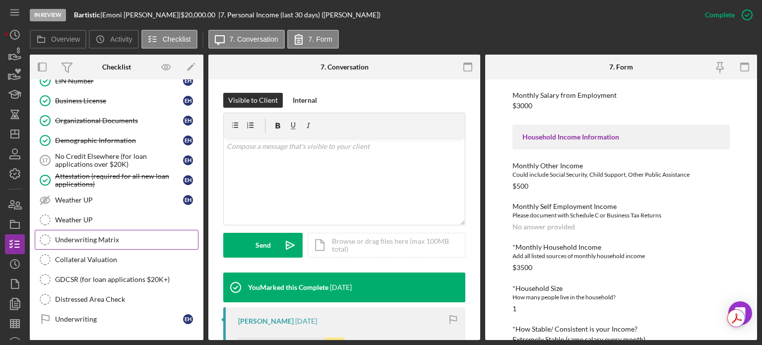
click at [94, 236] on div "Underwriting Matrix" at bounding box center [126, 240] width 143 height 8
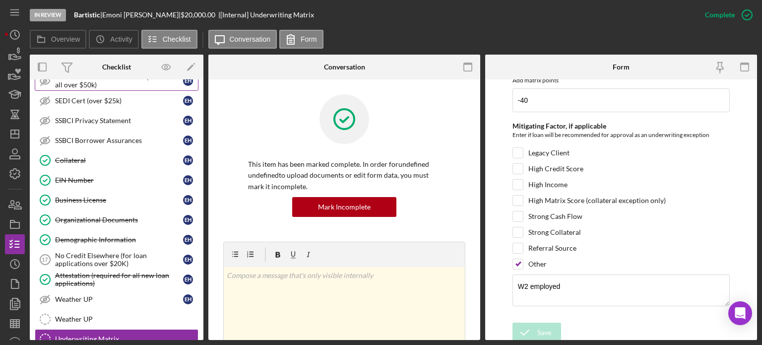
scroll to position [397, 0]
